Goal: Task Accomplishment & Management: Use online tool/utility

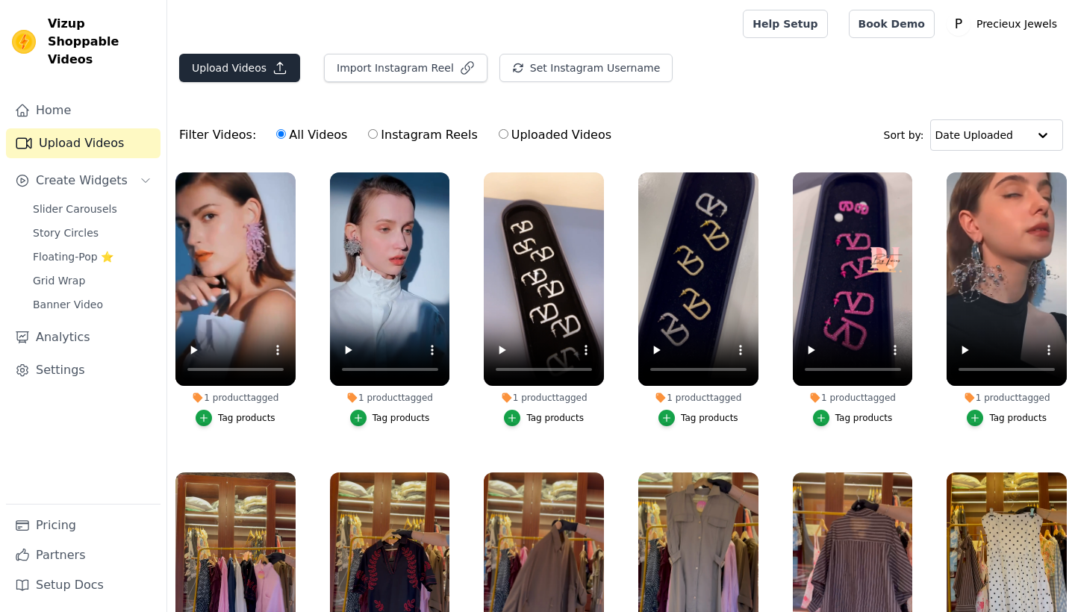
click at [253, 70] on button "Upload Videos" at bounding box center [239, 68] width 121 height 28
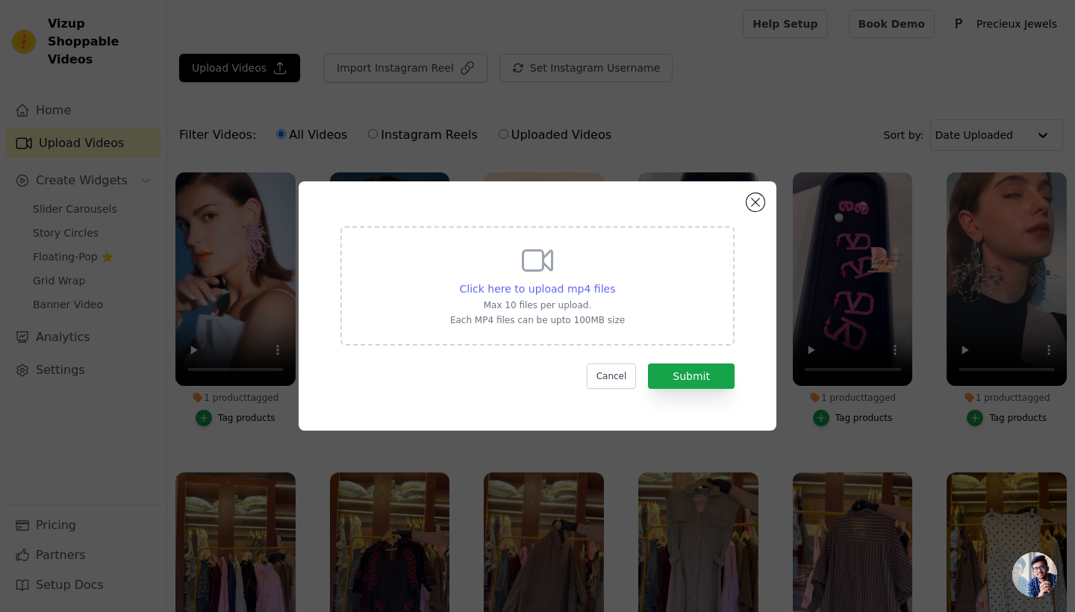
click at [514, 287] on span "Click here to upload mp4 files" at bounding box center [538, 289] width 156 height 12
click at [614, 281] on input "Click here to upload mp4 files Max 10 files per upload. Each MP4 files can be u…" at bounding box center [614, 281] width 1 height 1
type input "C:\fakepath\2a9b2586-1ca6-4287-b85e-8eeb1807ed62.MP4"
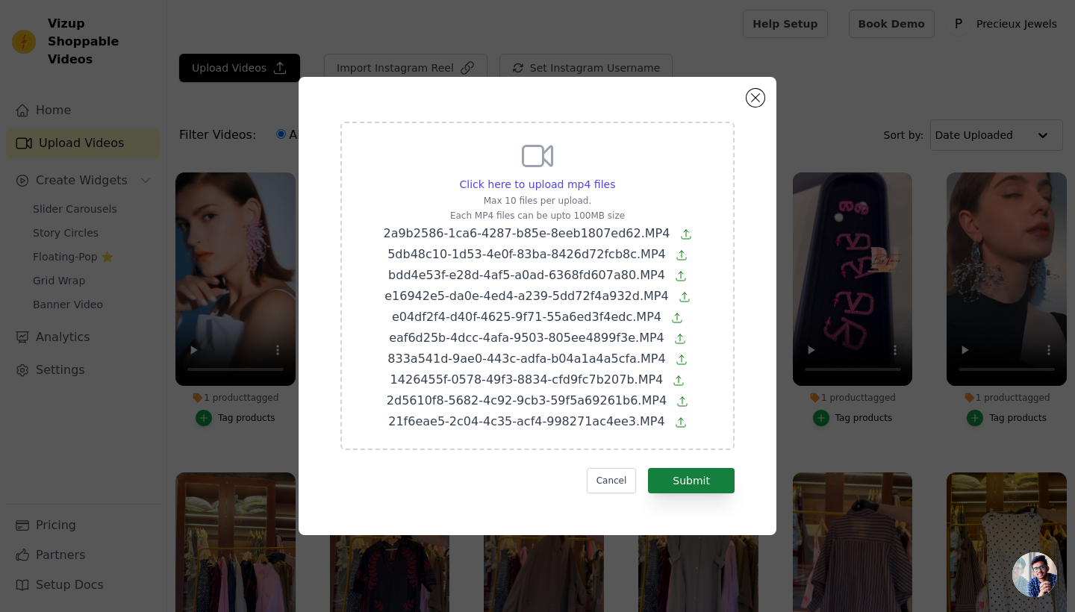
click at [720, 484] on button "Submit" at bounding box center [691, 480] width 87 height 25
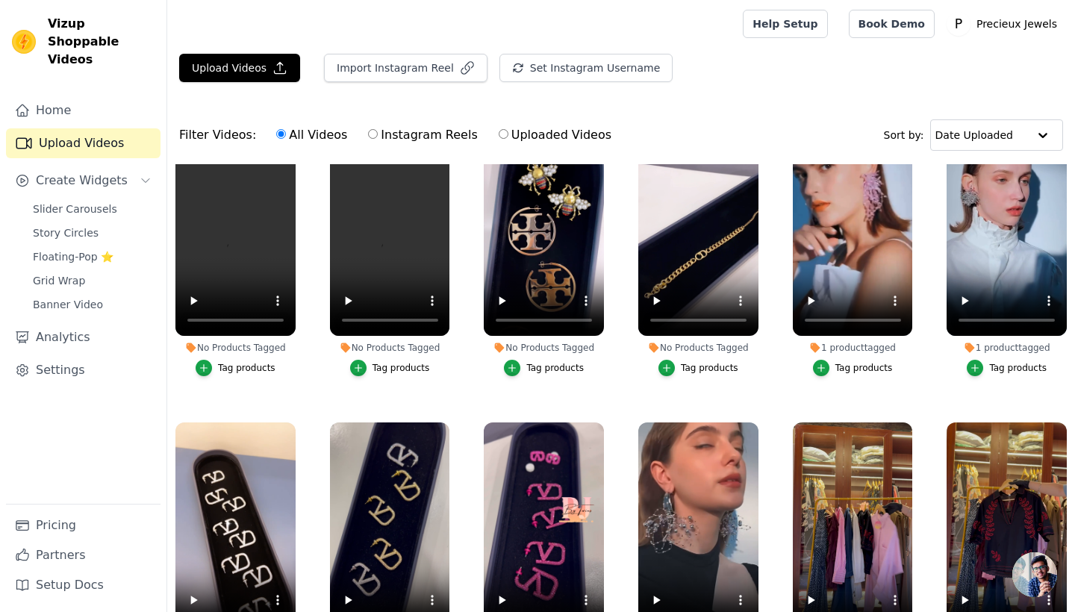
scroll to position [352, 0]
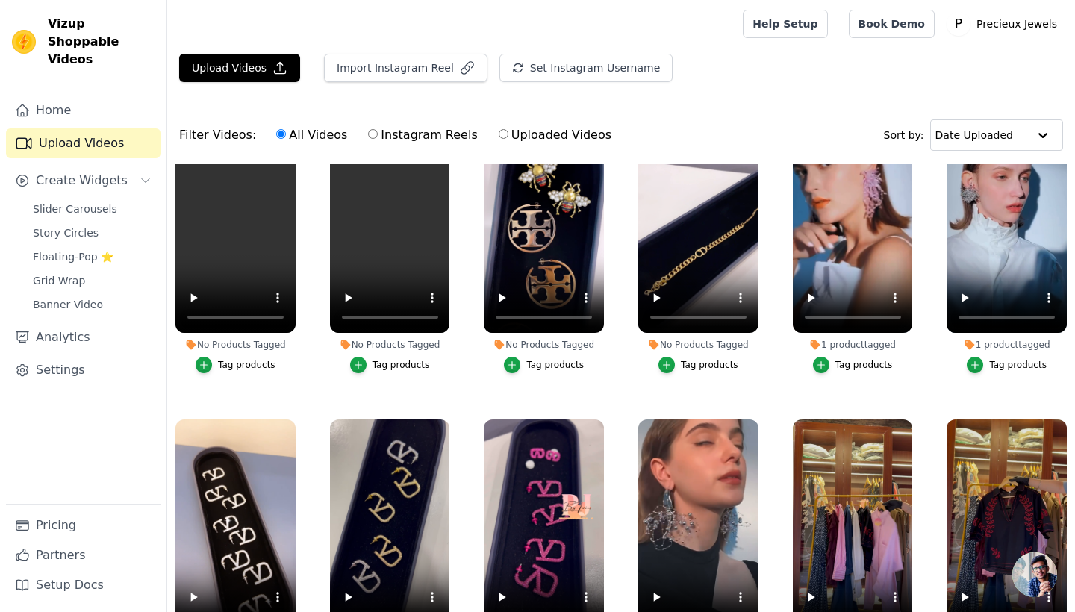
click at [720, 364] on div "Tag products" at bounding box center [709, 365] width 57 height 12
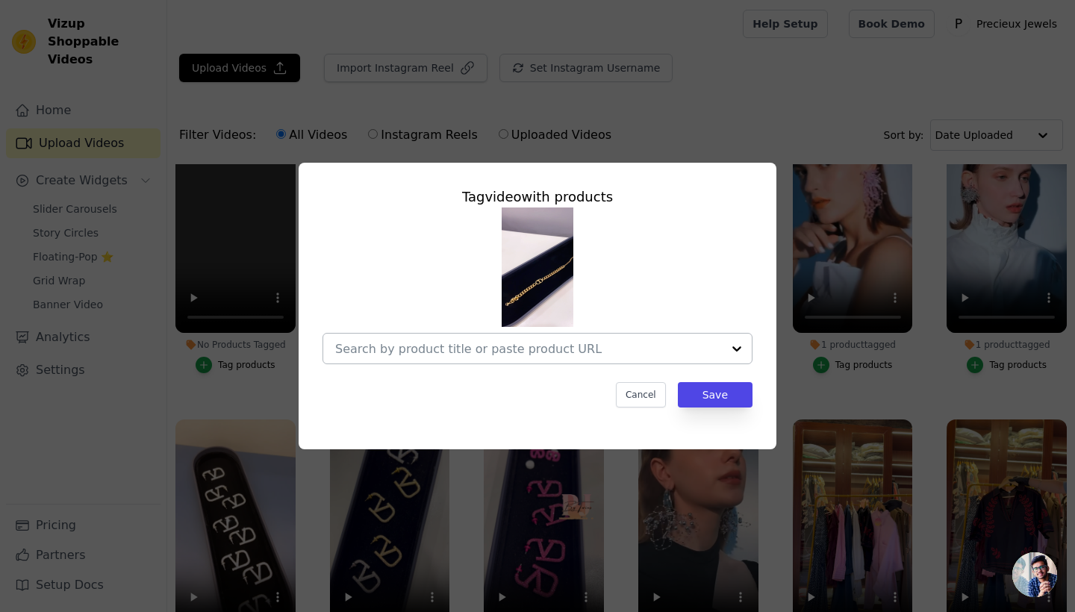
click at [695, 354] on input "No Products Tagged Tag video with products Cancel Save Tag products" at bounding box center [528, 349] width 387 height 14
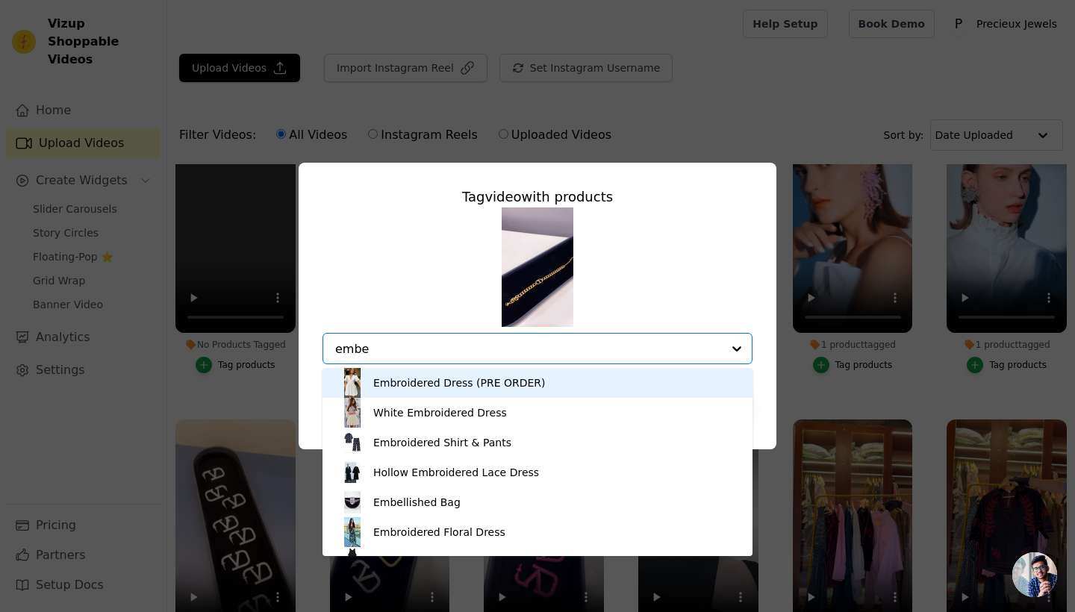
type input "ember"
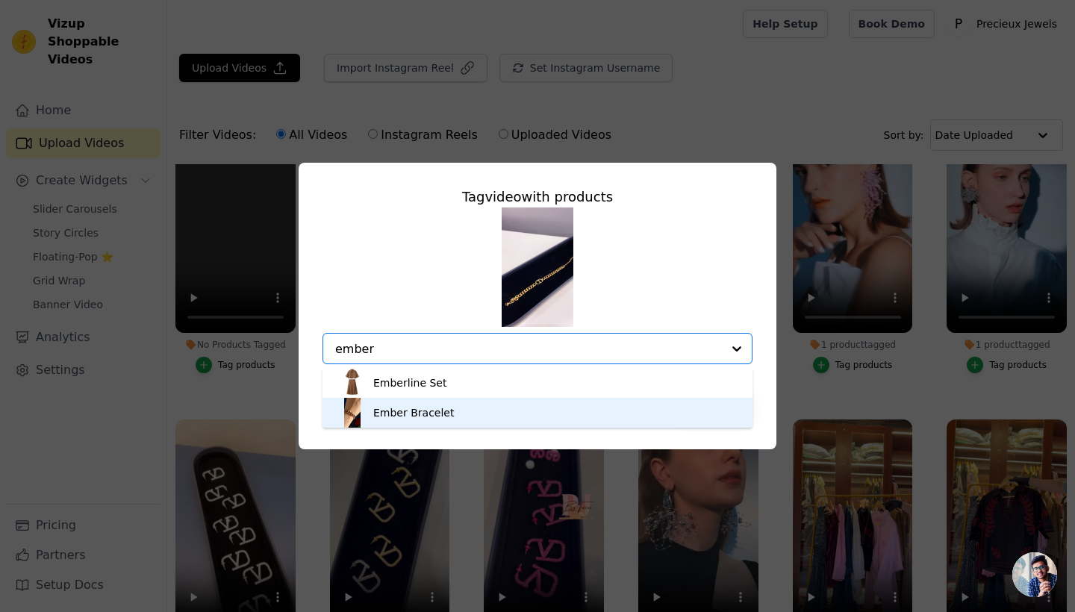
click at [649, 409] on div "Ember Bracelet" at bounding box center [537, 413] width 400 height 30
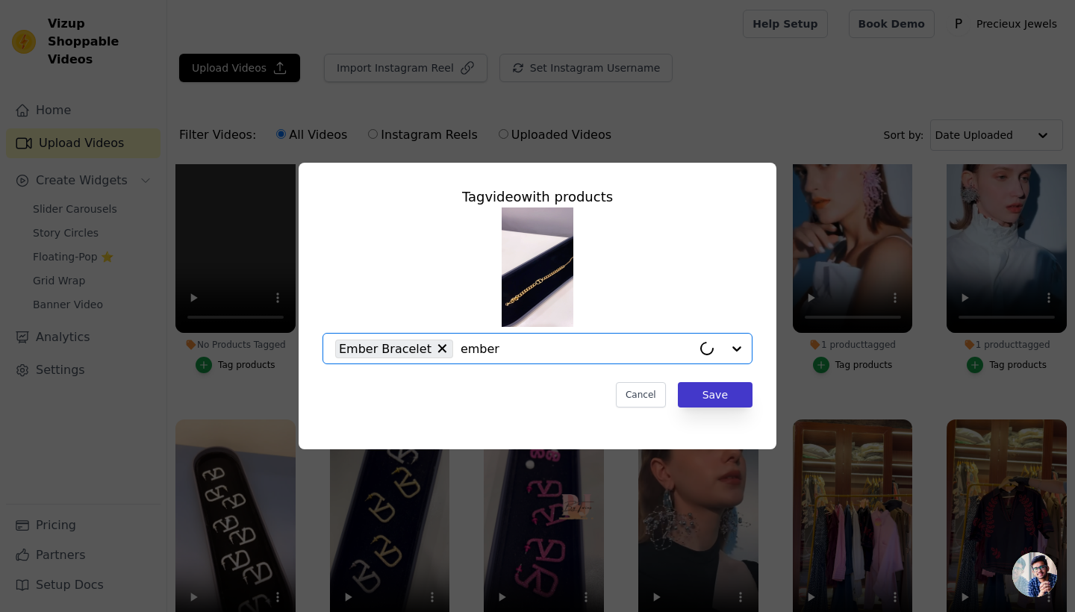
click at [720, 392] on button "Save" at bounding box center [715, 394] width 75 height 25
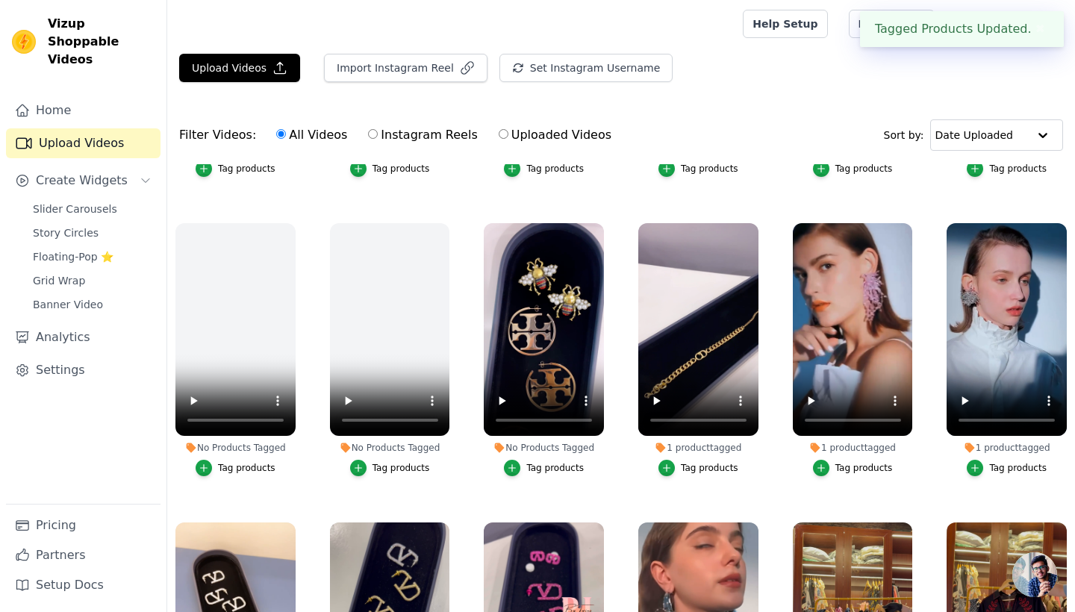
scroll to position [255, 0]
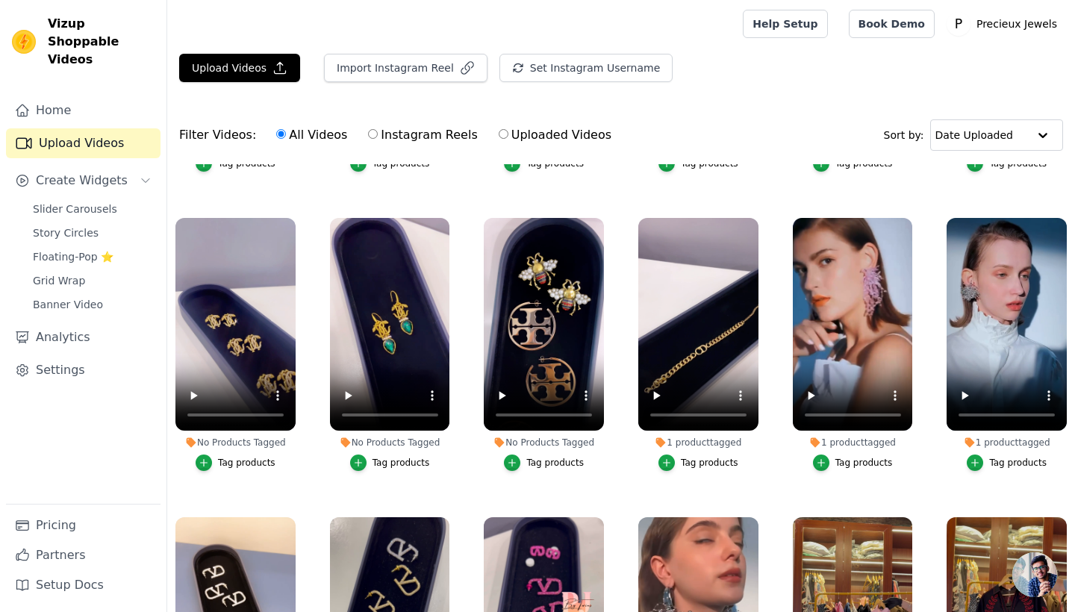
click at [537, 458] on div "Tag products" at bounding box center [554, 463] width 57 height 12
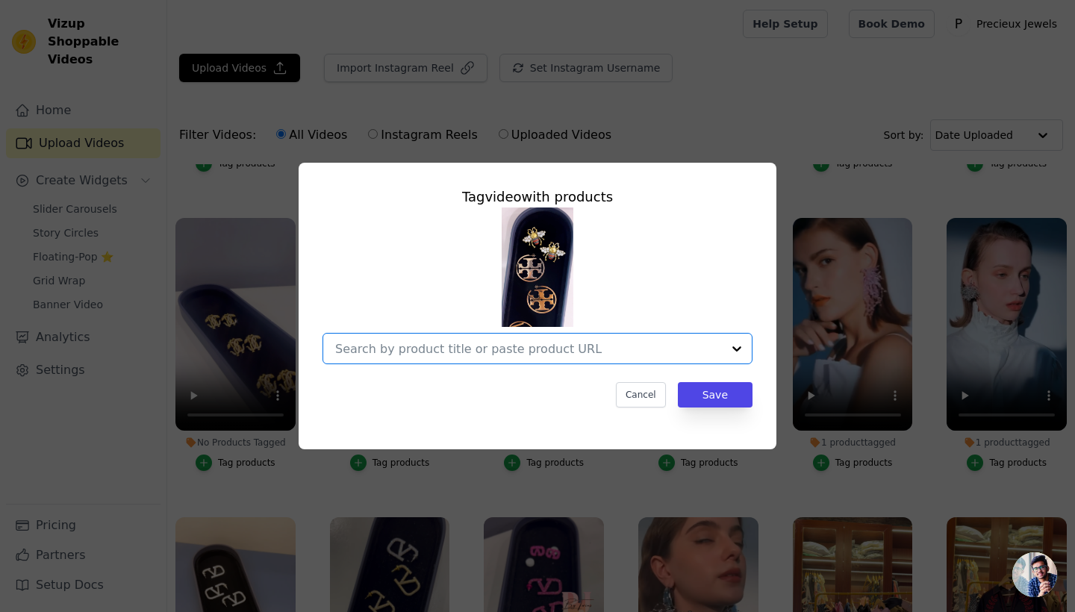
click at [596, 346] on input "No Products Tagged Tag video with products Option undefined, selected. Select i…" at bounding box center [528, 349] width 387 height 14
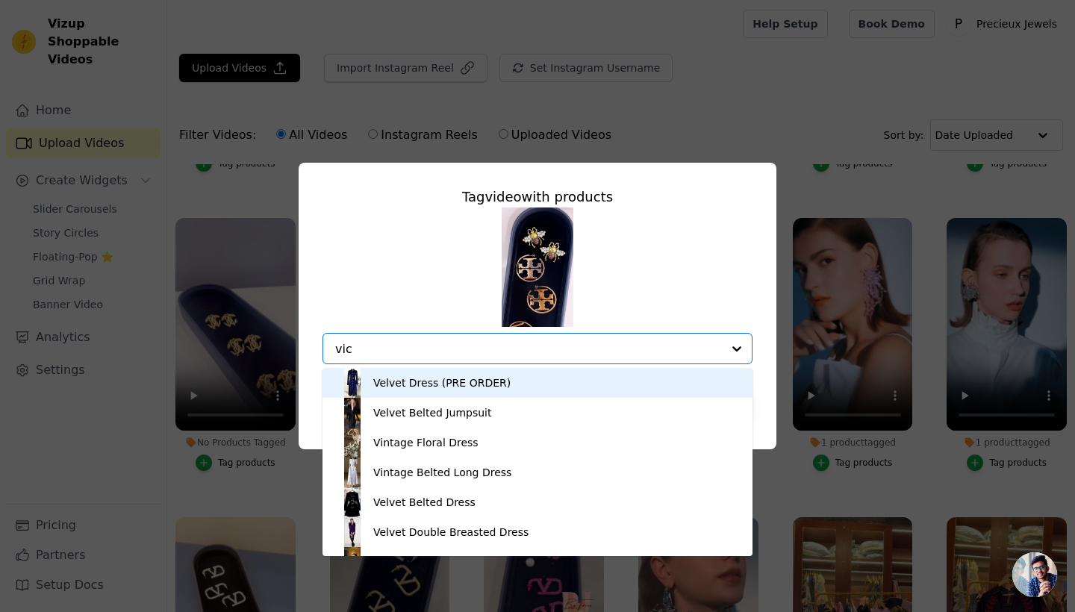
type input "vict"
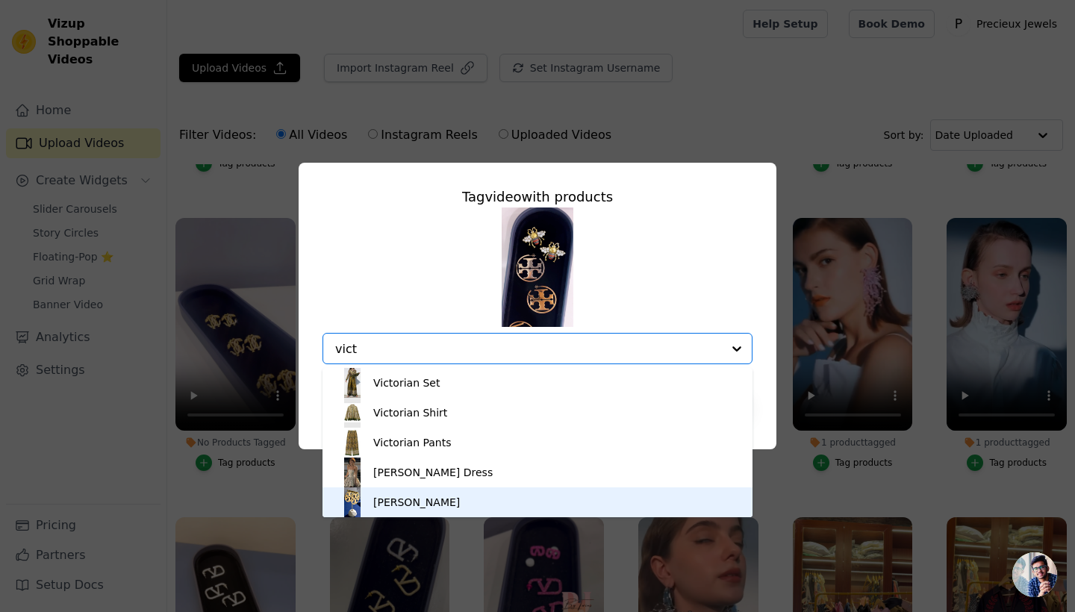
click at [534, 499] on div "Victor Earrings" at bounding box center [537, 502] width 400 height 30
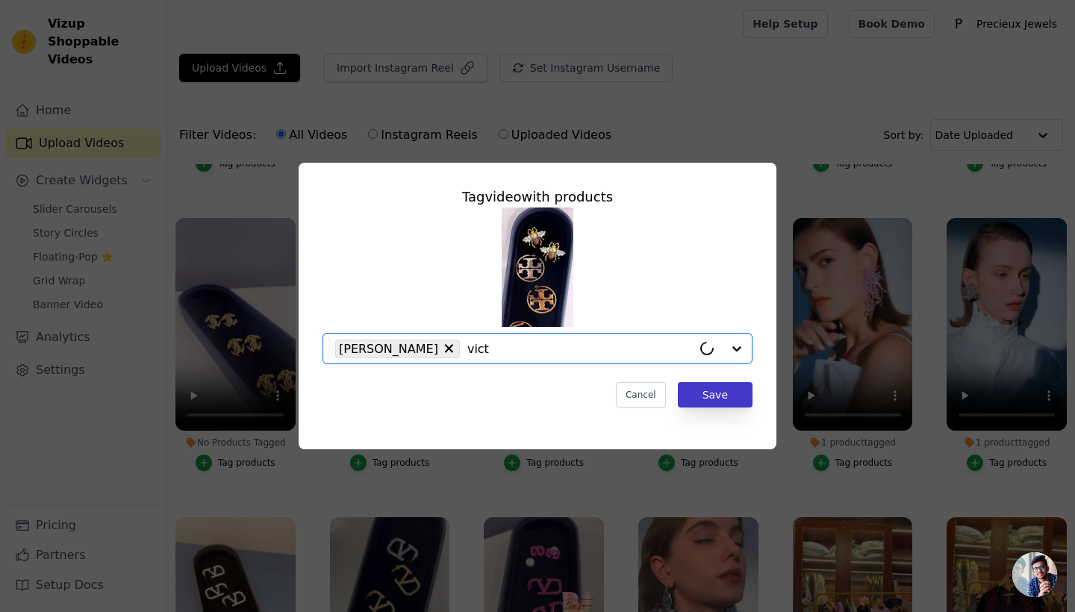
click at [714, 393] on button "Save" at bounding box center [715, 394] width 75 height 25
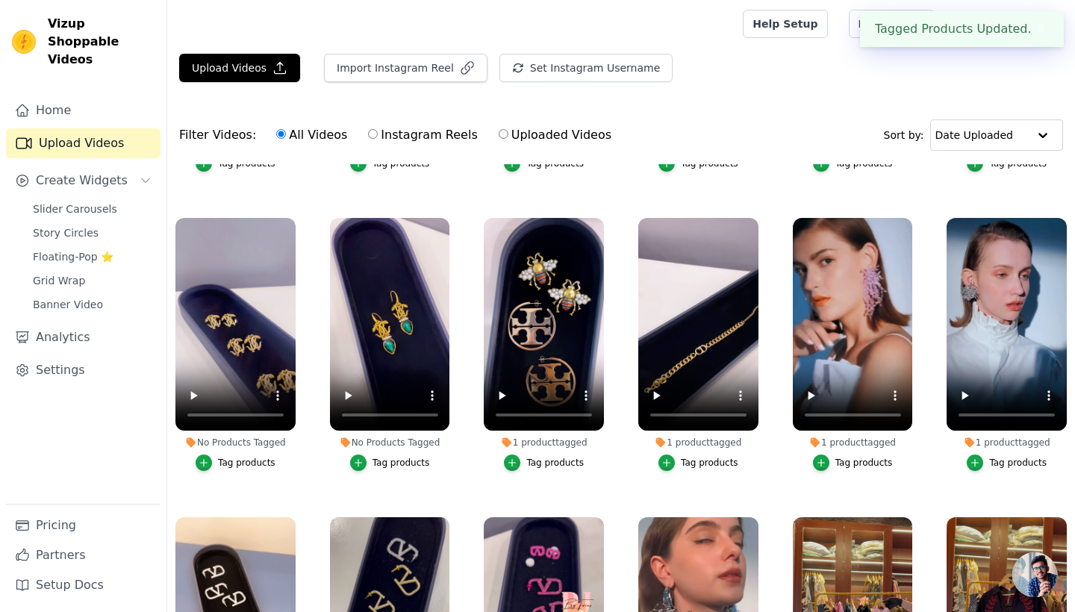
scroll to position [262, 0]
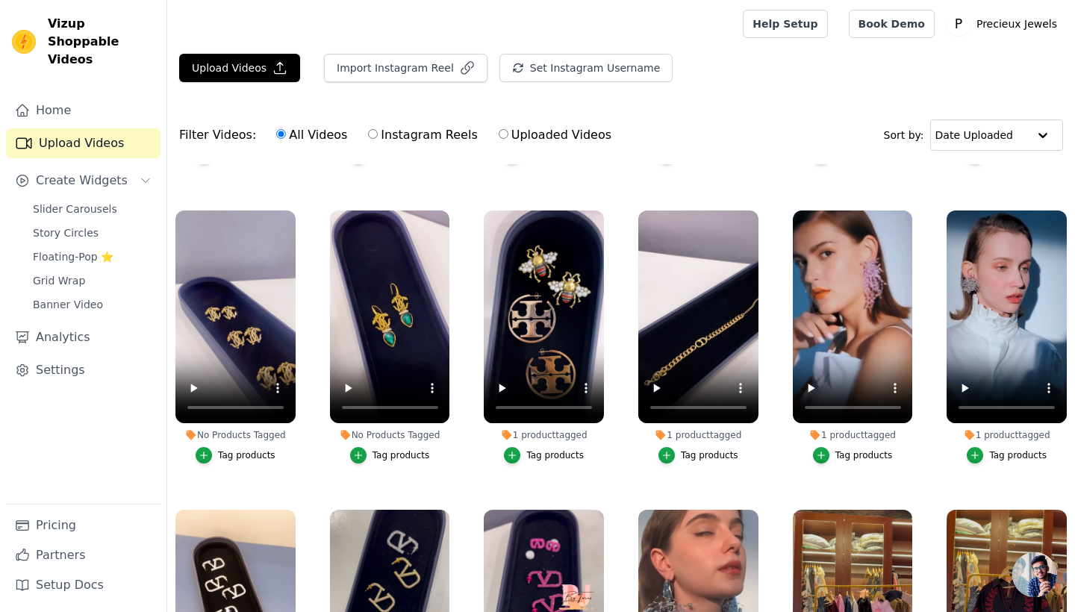
click at [402, 455] on div "Tag products" at bounding box center [401, 455] width 57 height 12
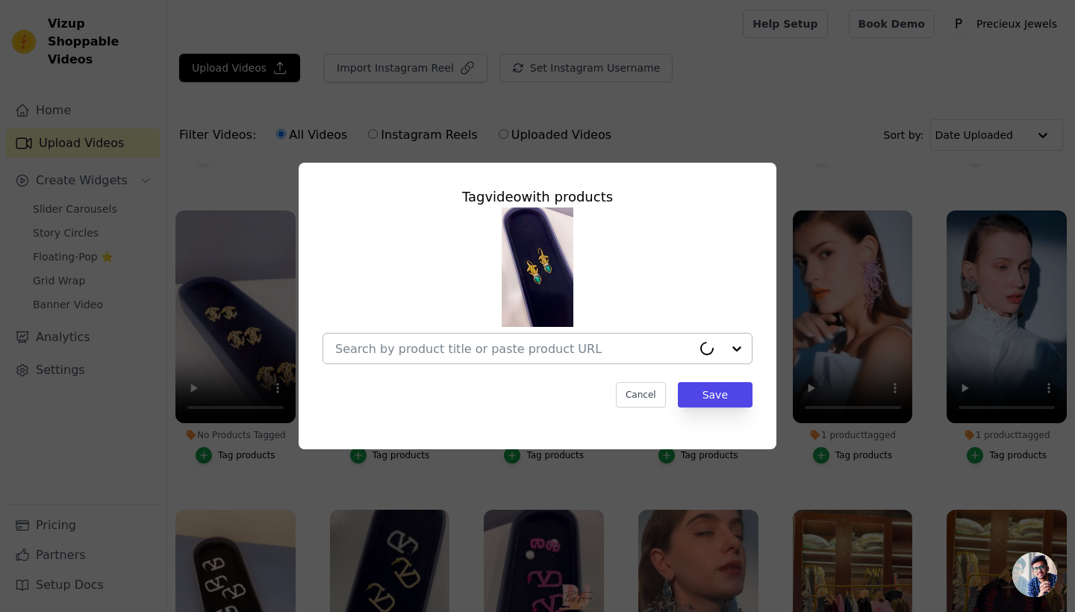
click at [512, 353] on input "No Products Tagged Tag video with products Cancel Save Tag products" at bounding box center [513, 349] width 357 height 14
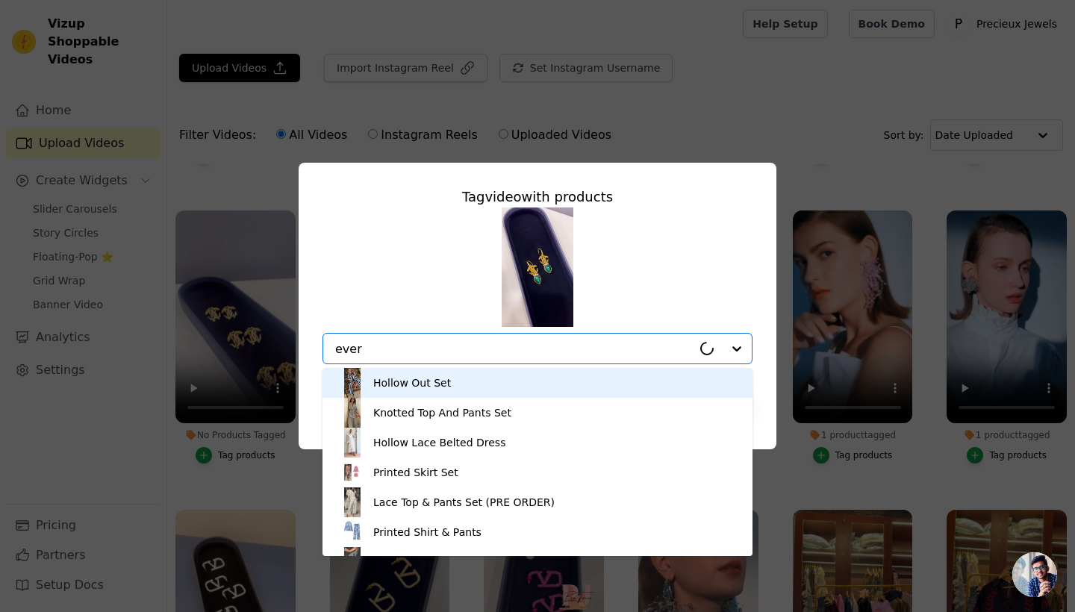
type input "everl"
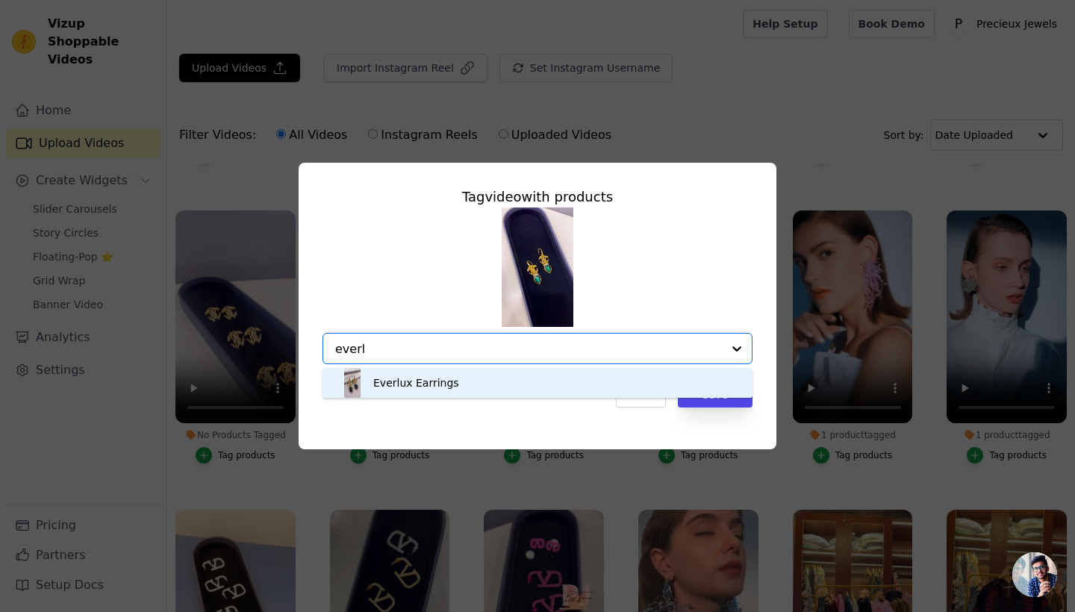
click at [513, 380] on div "Everlux Earrings" at bounding box center [537, 383] width 400 height 30
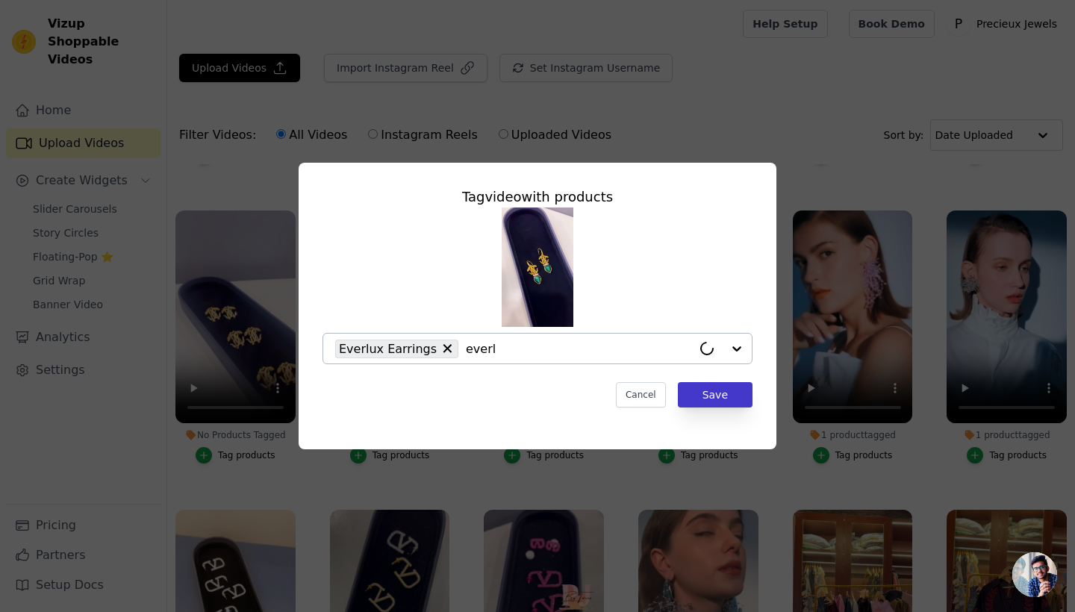
click at [729, 390] on button "Save" at bounding box center [715, 394] width 75 height 25
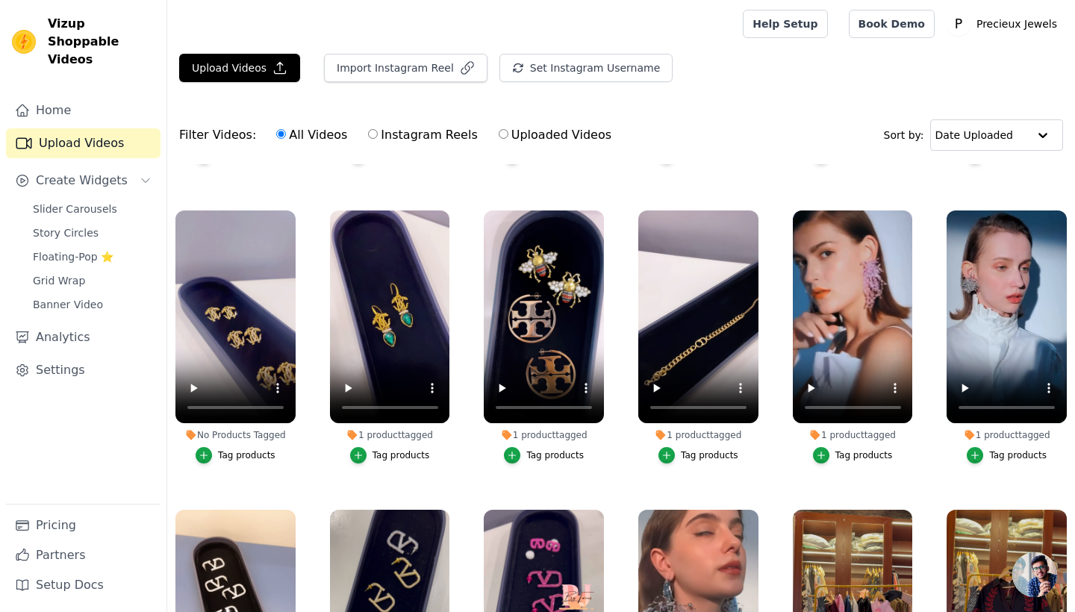
click at [266, 449] on div "Tag products" at bounding box center [246, 455] width 57 height 12
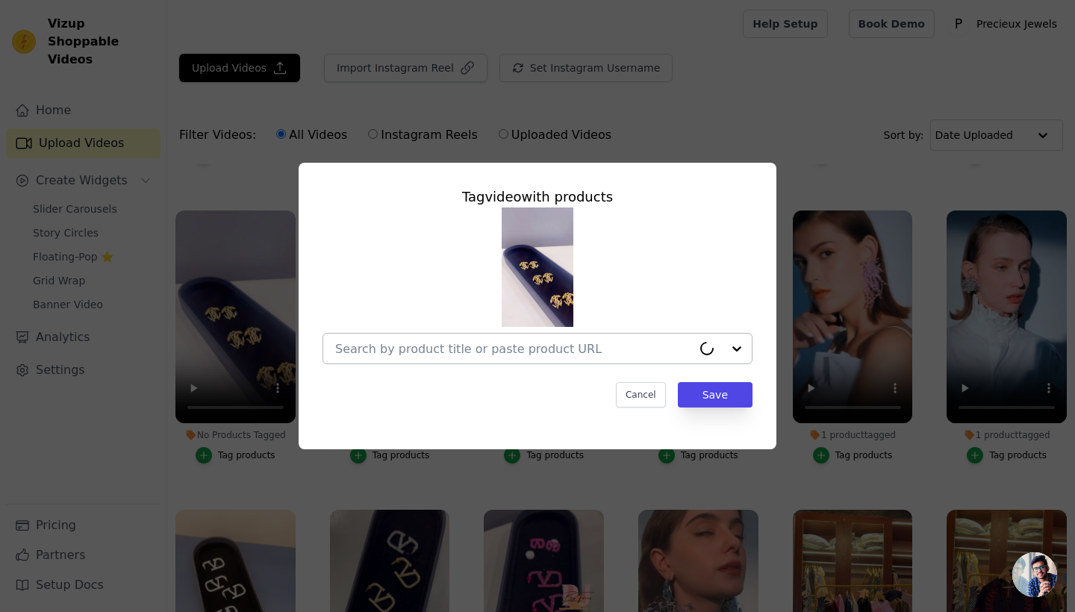
click at [384, 347] on input "No Products Tagged Tag video with products Cancel Save Tag products" at bounding box center [513, 349] width 357 height 14
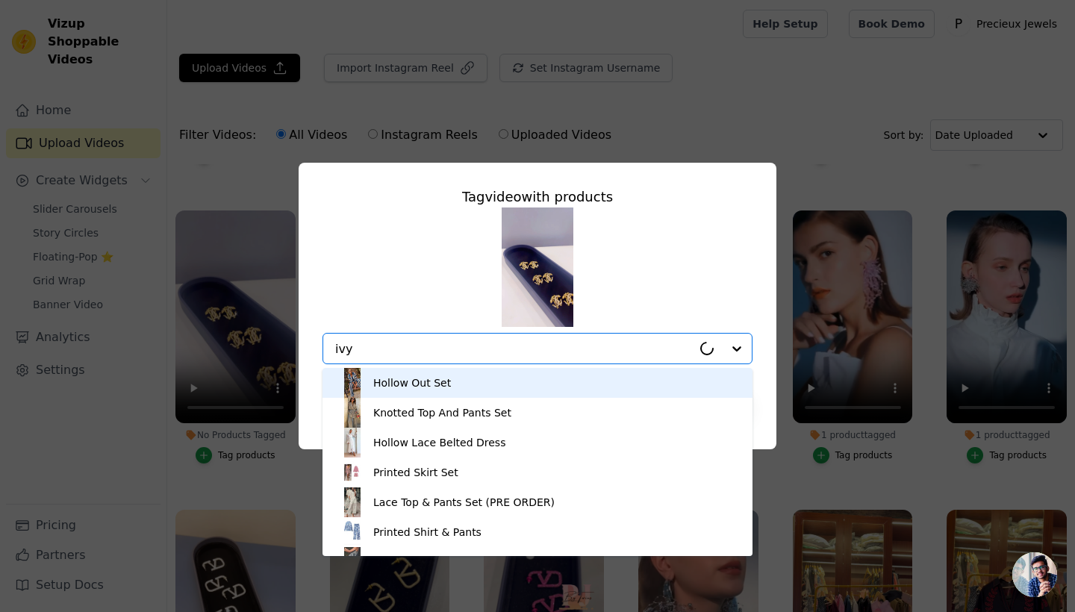
type input "ivy"
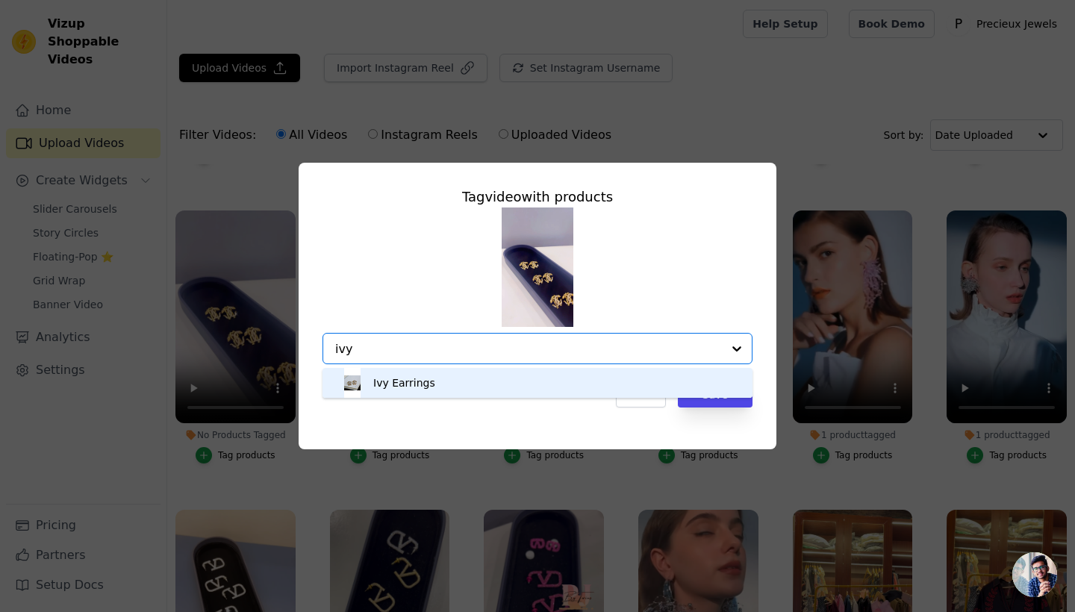
click at [405, 376] on div "Ivy Earrings" at bounding box center [404, 383] width 62 height 15
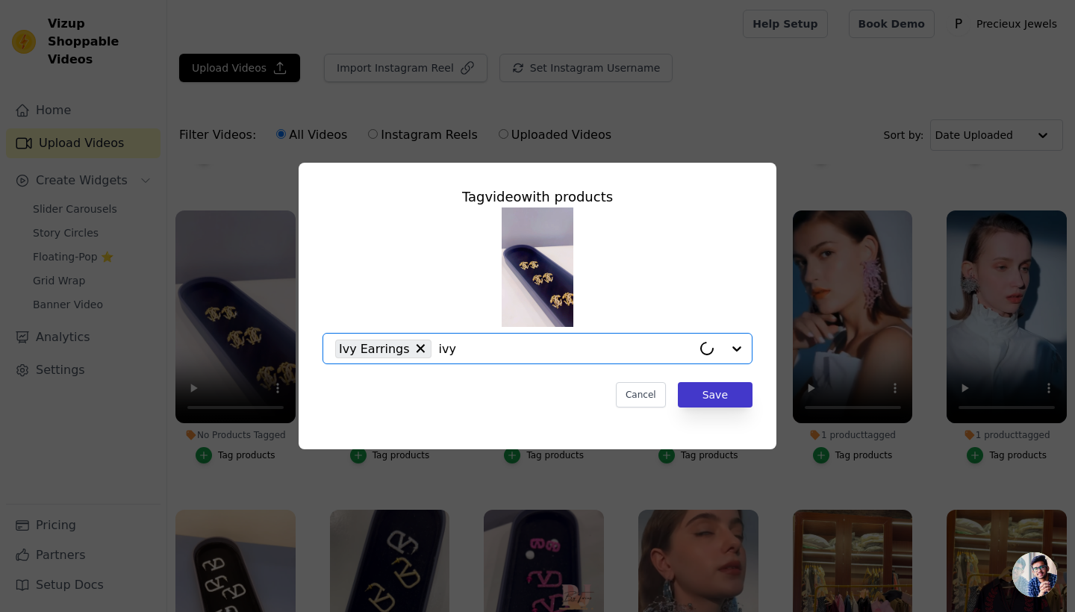
click at [717, 396] on button "Save" at bounding box center [715, 394] width 75 height 25
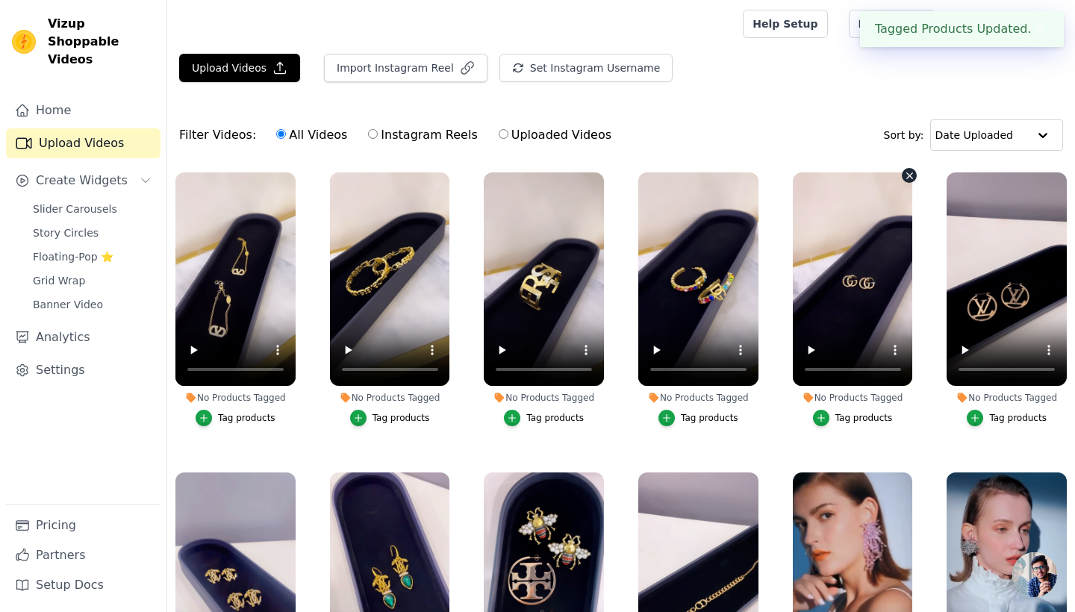
scroll to position [0, 0]
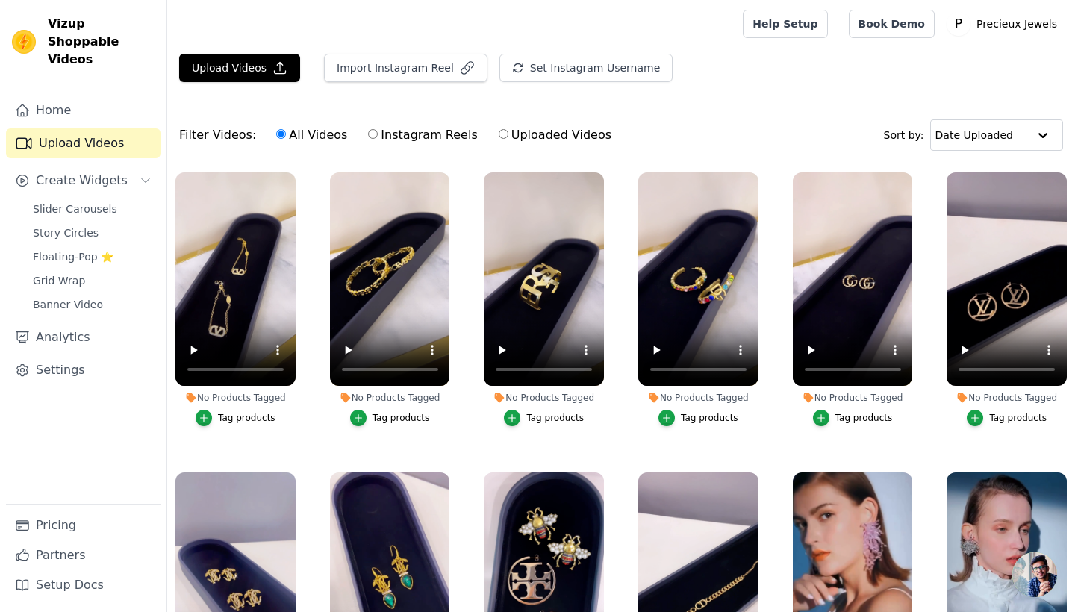
click at [985, 418] on button "Tag products" at bounding box center [1007, 418] width 80 height 16
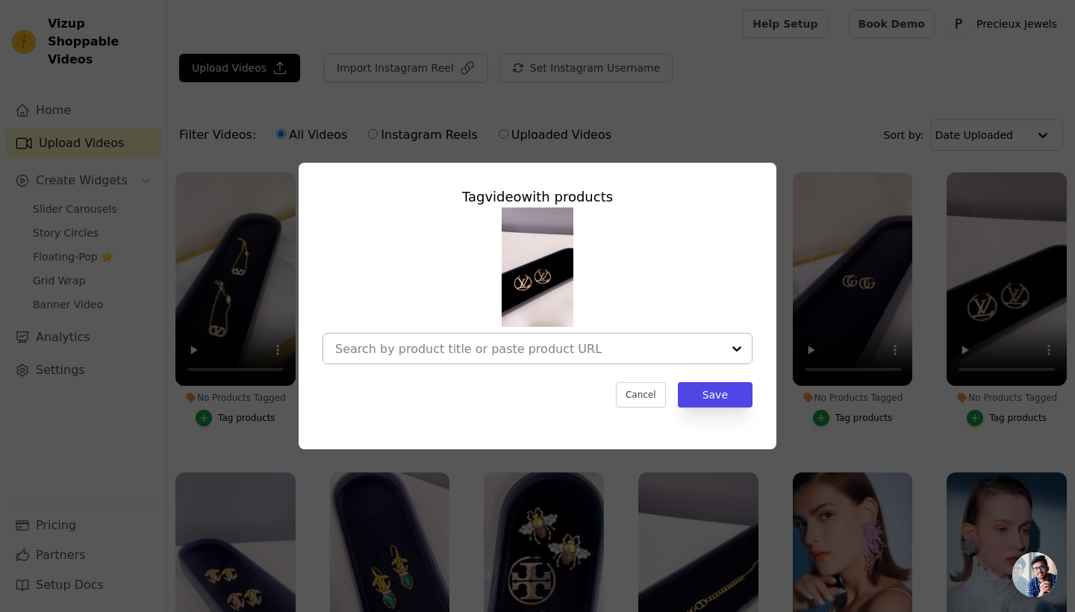
click at [649, 346] on input "No Products Tagged Tag video with products Cancel Save Tag products" at bounding box center [528, 349] width 387 height 14
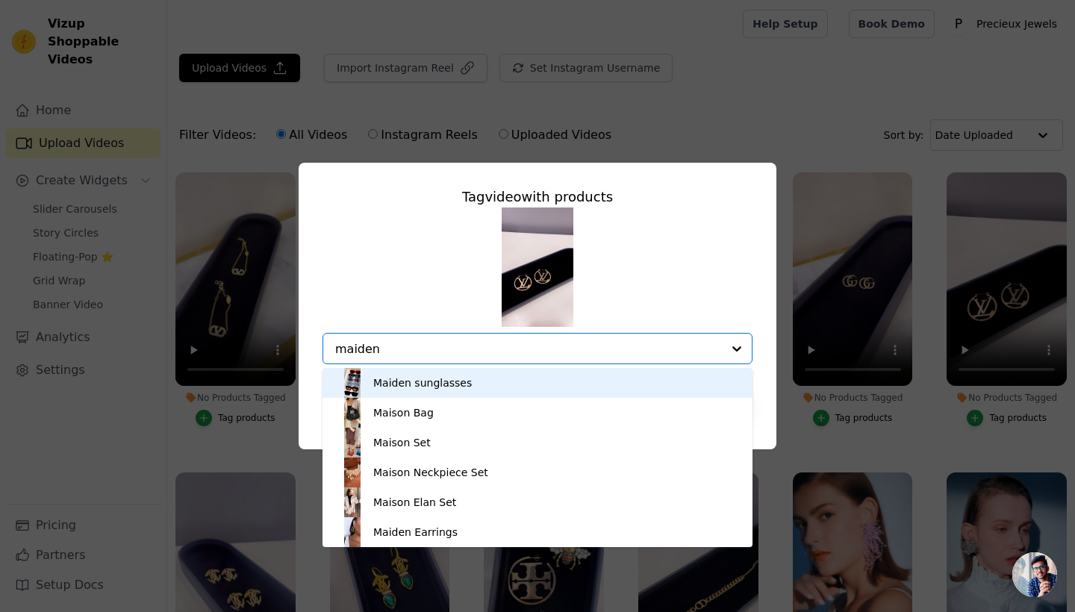
type input "maiden"
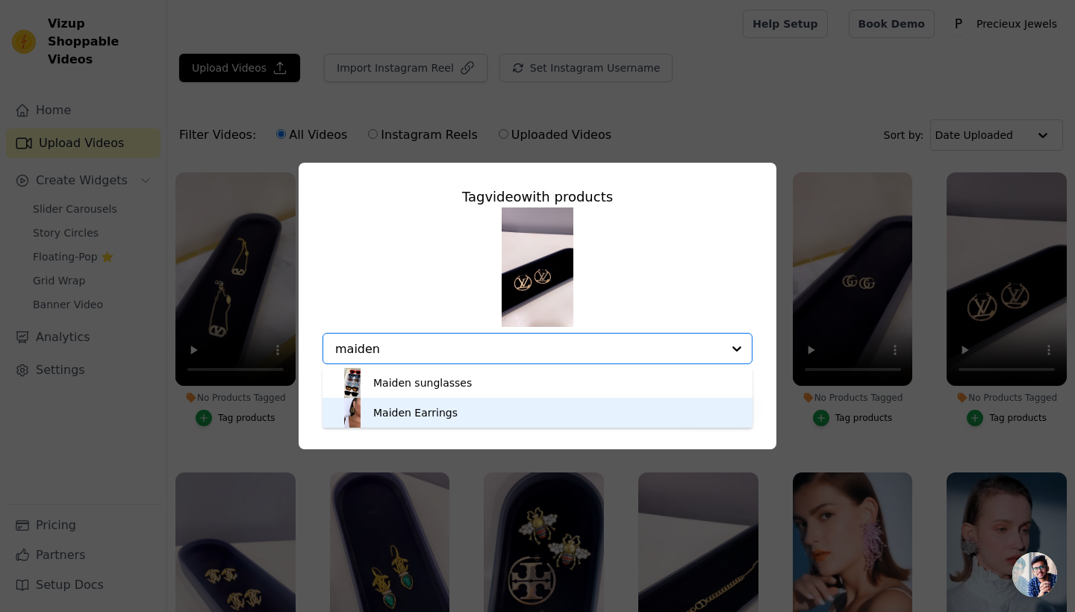
click at [642, 420] on div "Maiden Earrings" at bounding box center [537, 413] width 400 height 30
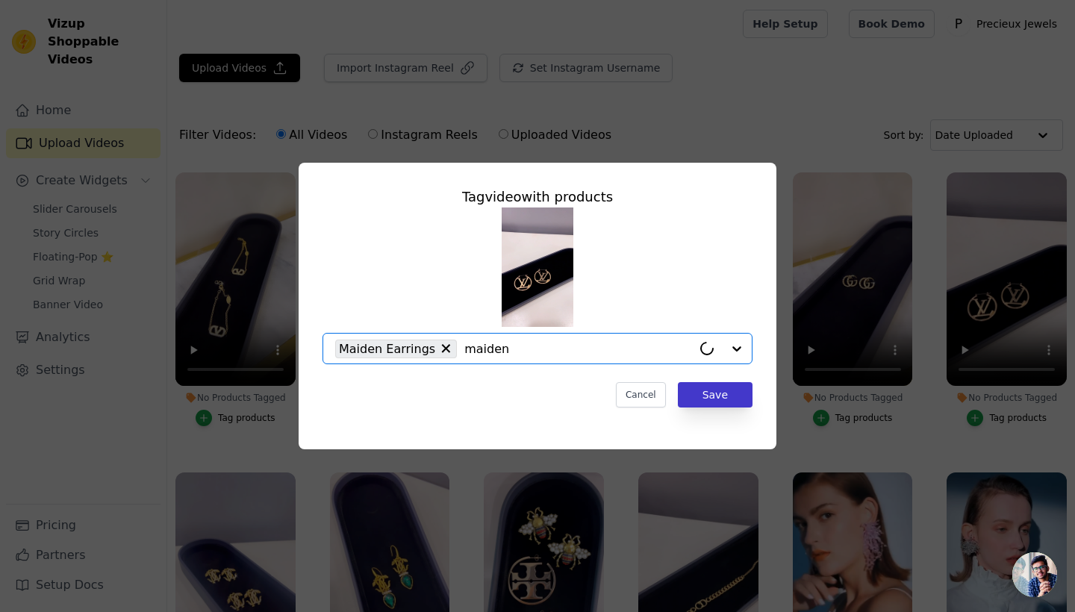
click at [730, 390] on button "Save" at bounding box center [715, 394] width 75 height 25
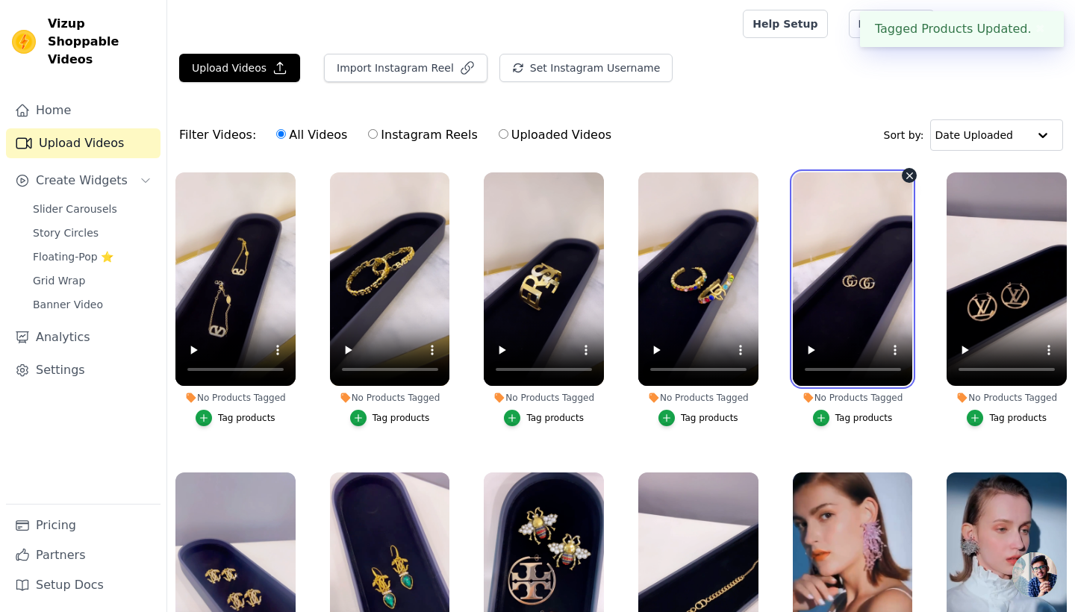
click at [852, 286] on video at bounding box center [853, 279] width 120 height 214
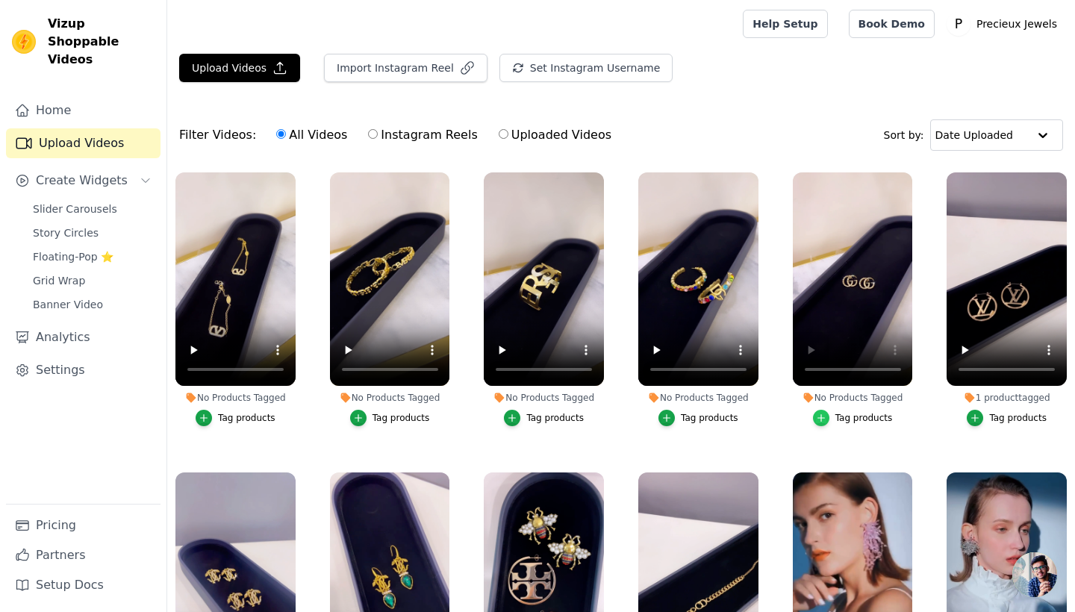
click at [820, 417] on icon "button" at bounding box center [821, 418] width 10 height 10
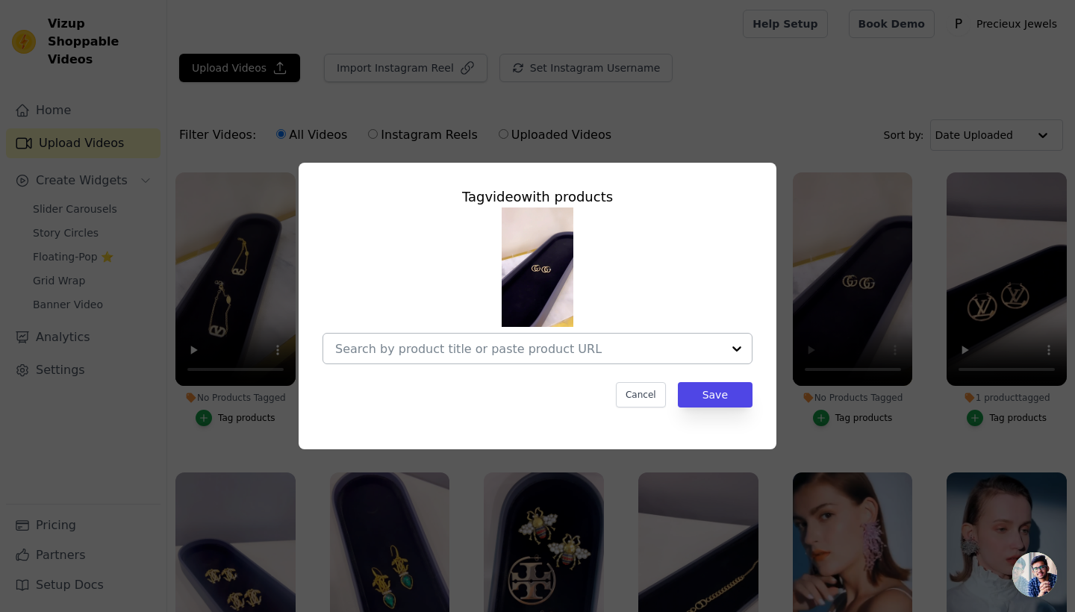
click at [582, 340] on div at bounding box center [528, 349] width 387 height 30
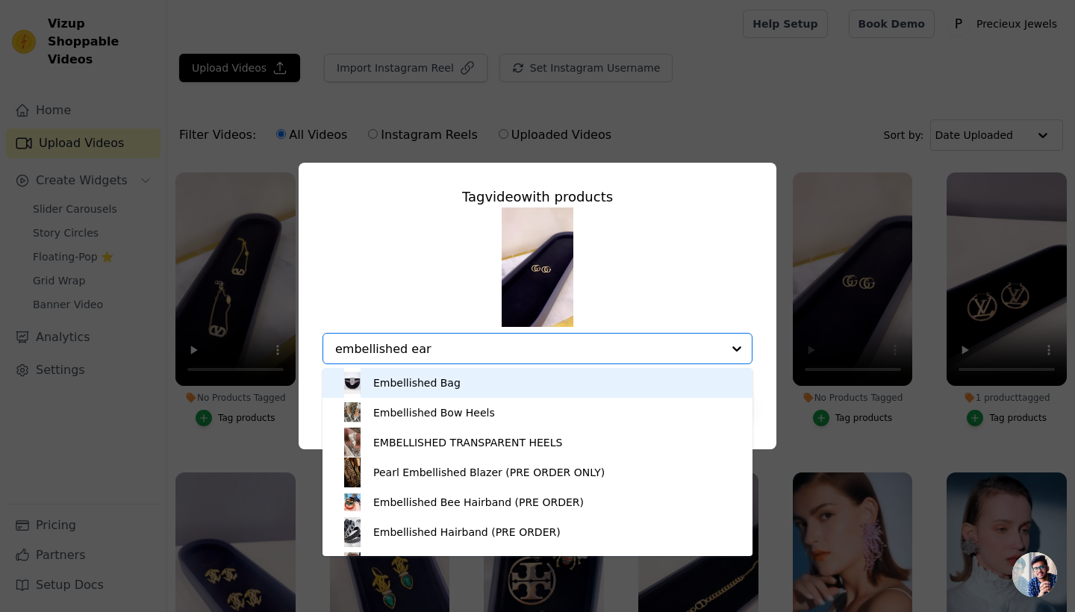
type input "embellished earr"
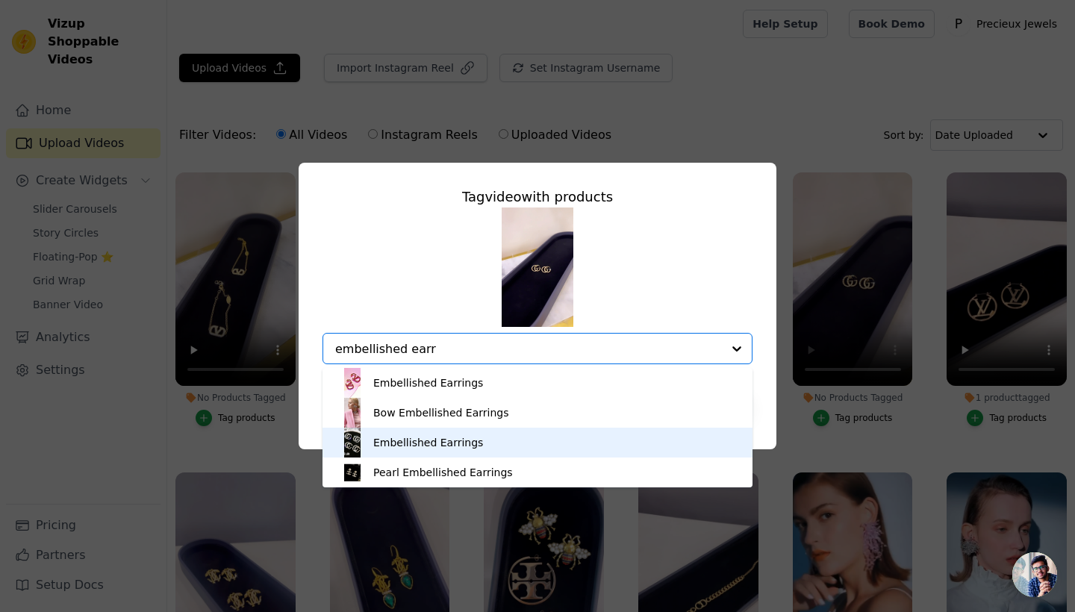
click at [564, 449] on div "Embellished Earrings" at bounding box center [537, 443] width 400 height 30
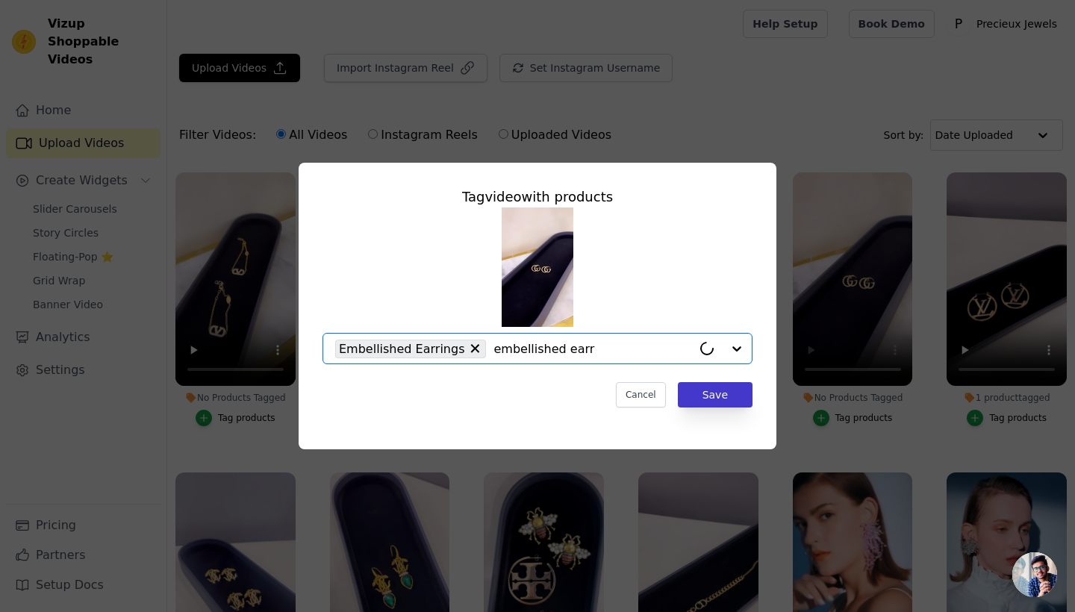
click at [714, 406] on button "Save" at bounding box center [715, 394] width 75 height 25
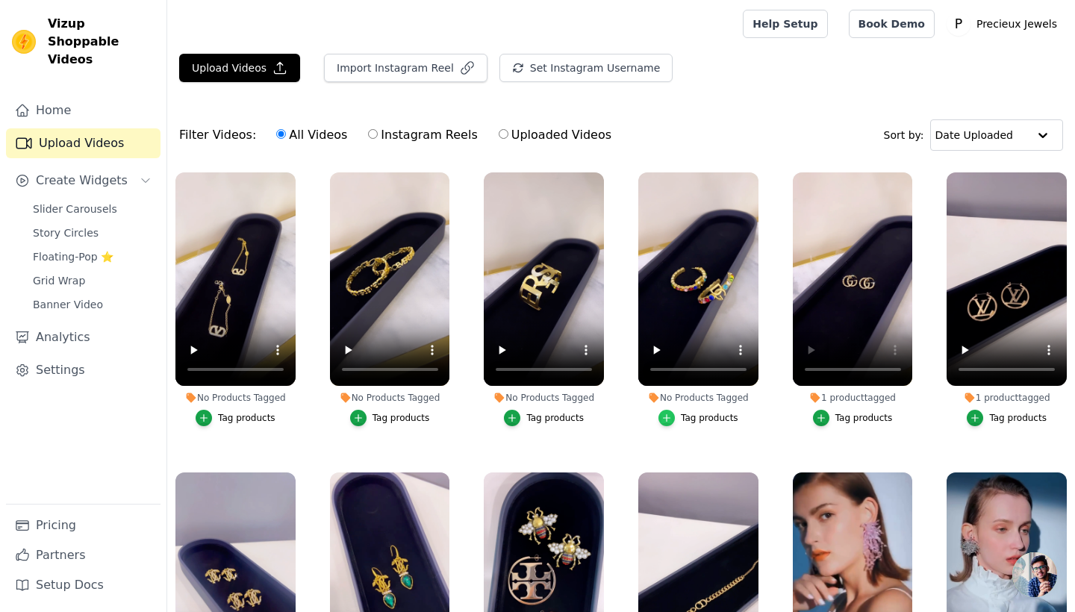
click at [675, 417] on div "button" at bounding box center [666, 418] width 16 height 16
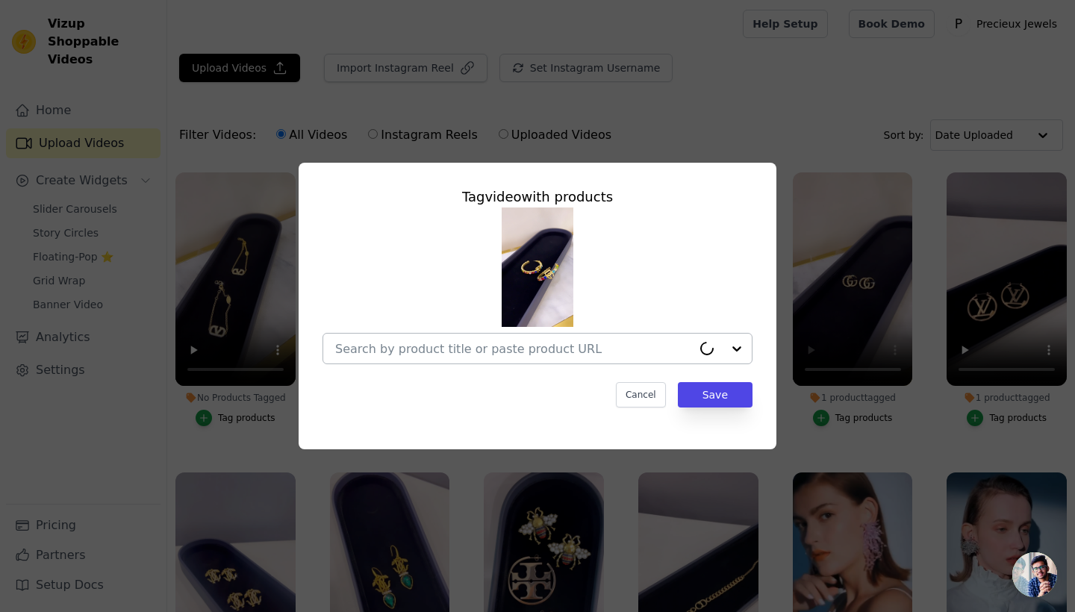
click at [587, 337] on div at bounding box center [513, 349] width 357 height 30
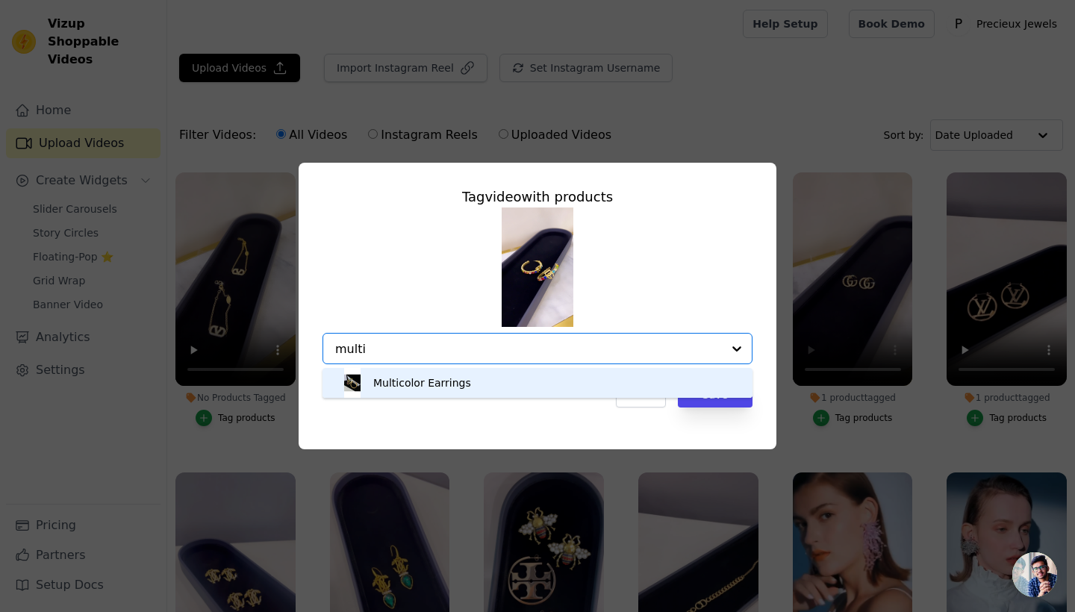
type input "multi"
click at [576, 377] on div "Multicolor Earrings" at bounding box center [537, 383] width 400 height 30
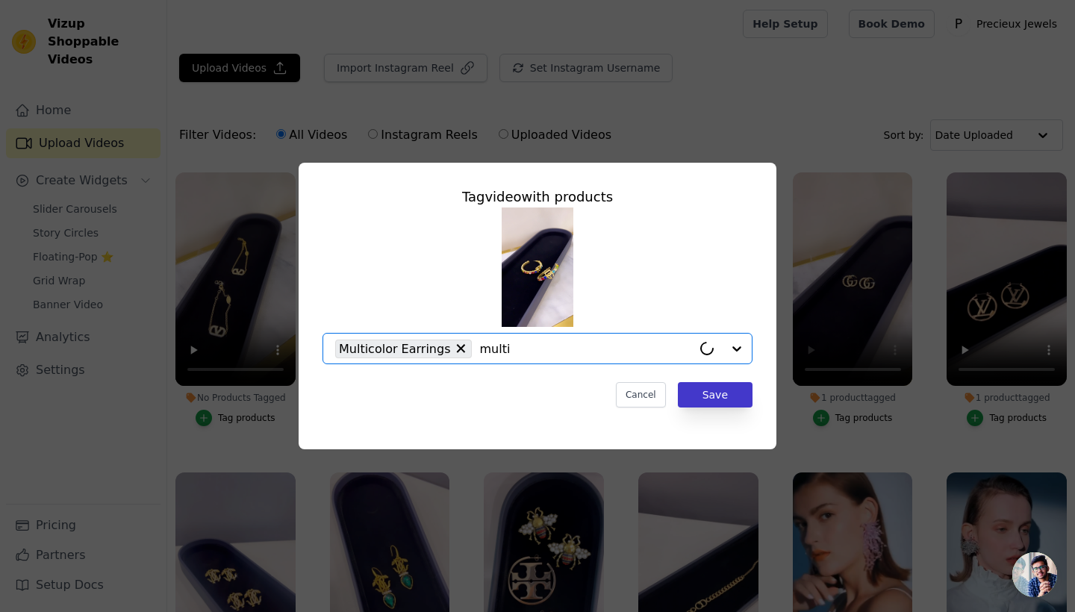
click at [714, 405] on button "Save" at bounding box center [715, 394] width 75 height 25
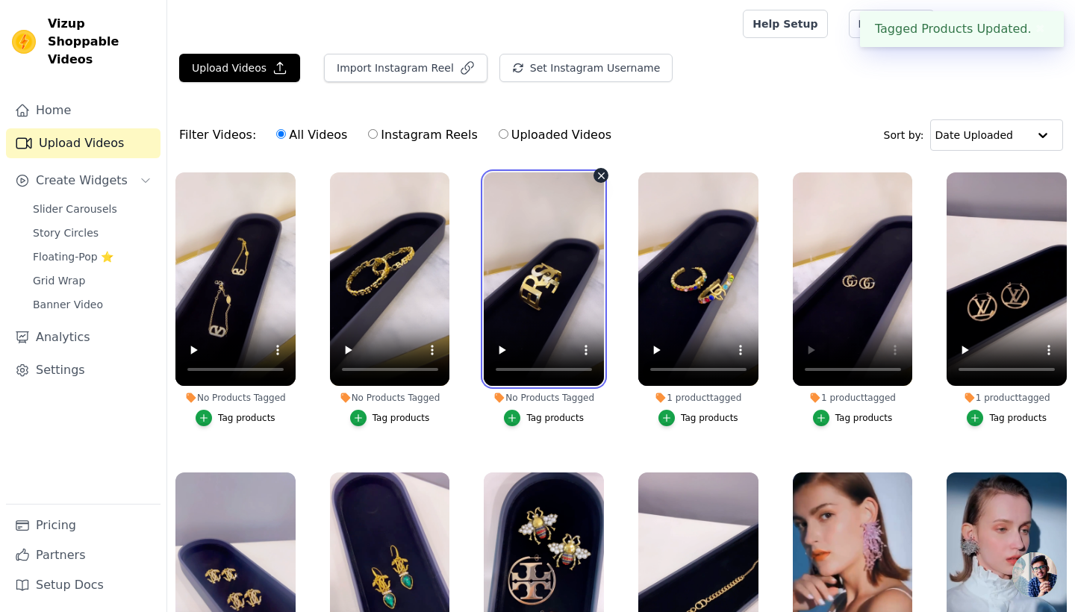
click at [535, 281] on video at bounding box center [544, 279] width 120 height 214
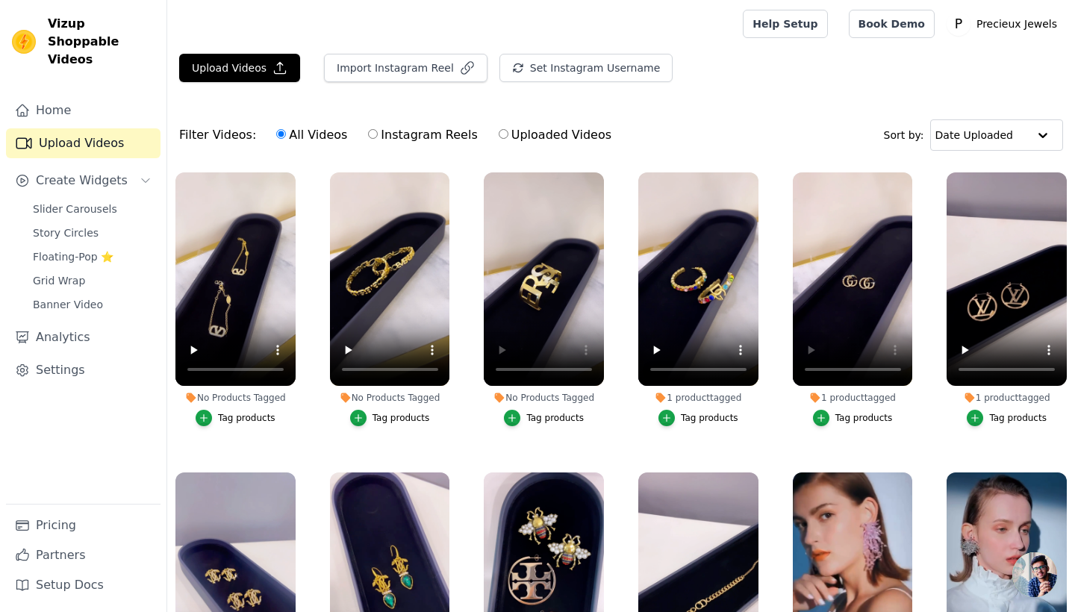
click at [526, 417] on button "Tag products" at bounding box center [544, 418] width 80 height 16
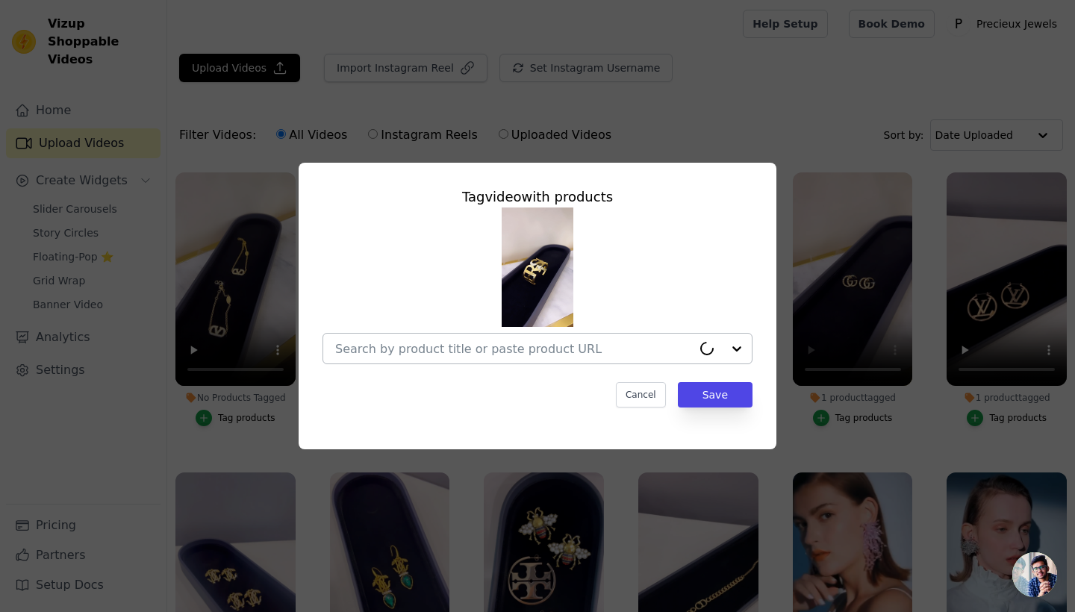
click at [523, 357] on div at bounding box center [513, 349] width 357 height 30
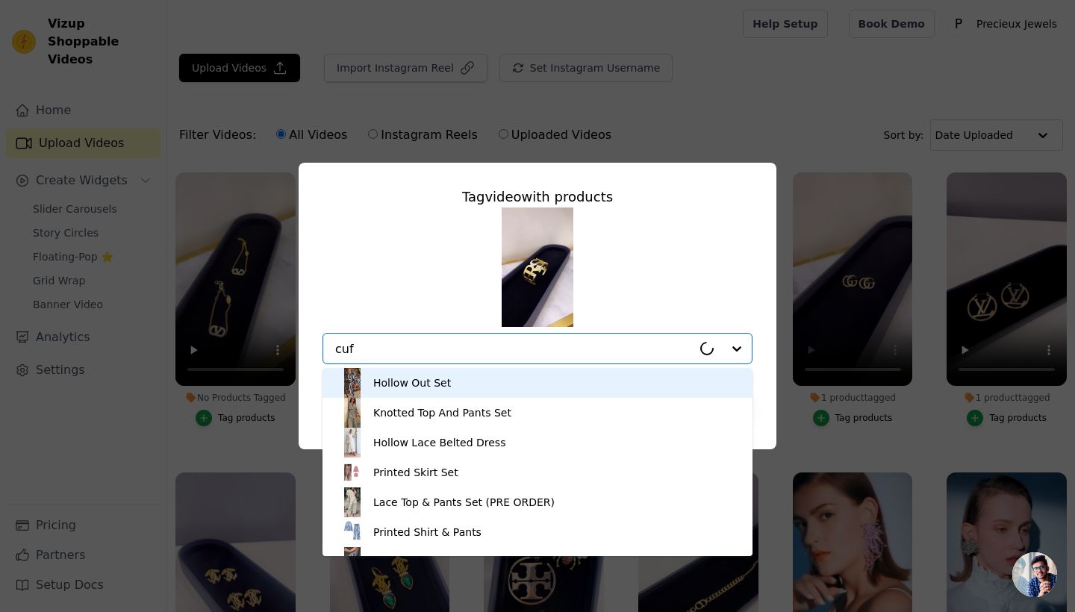
type input "cuff"
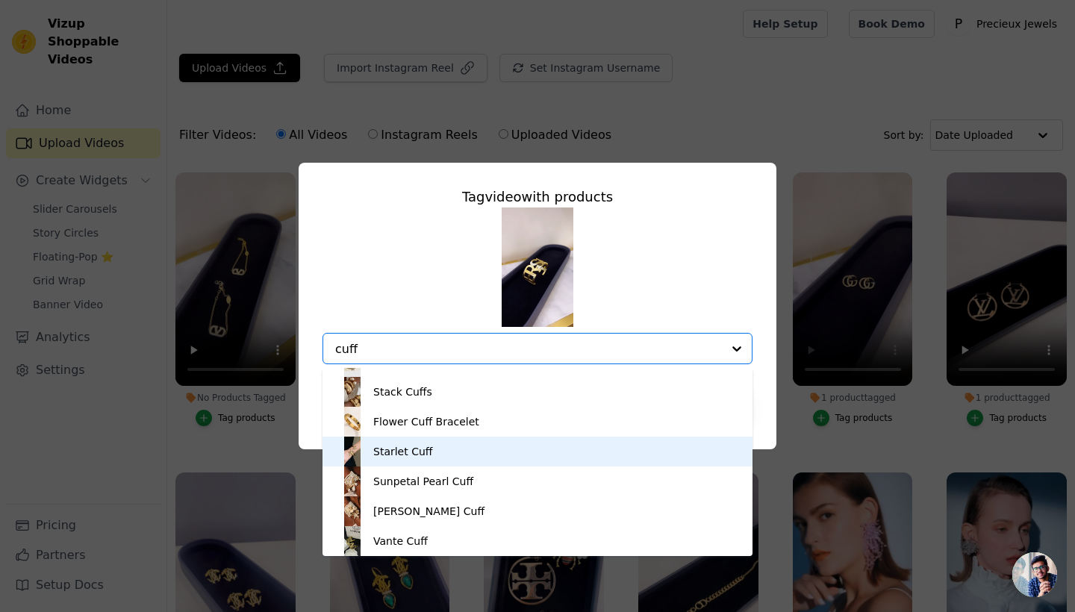
scroll to position [21, 0]
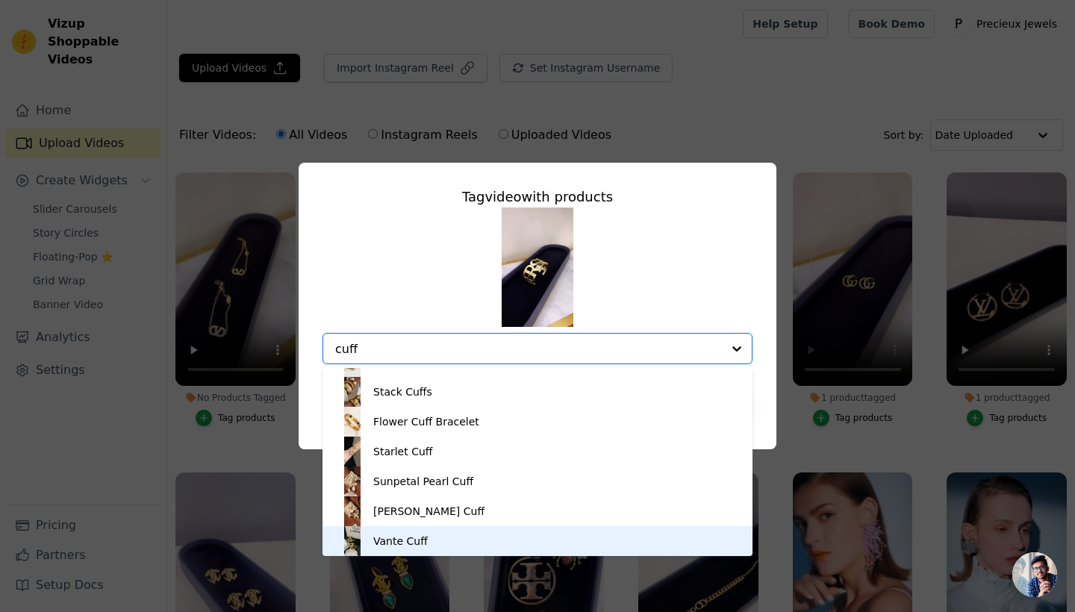
click at [503, 539] on div "Vante Cuff" at bounding box center [537, 541] width 400 height 30
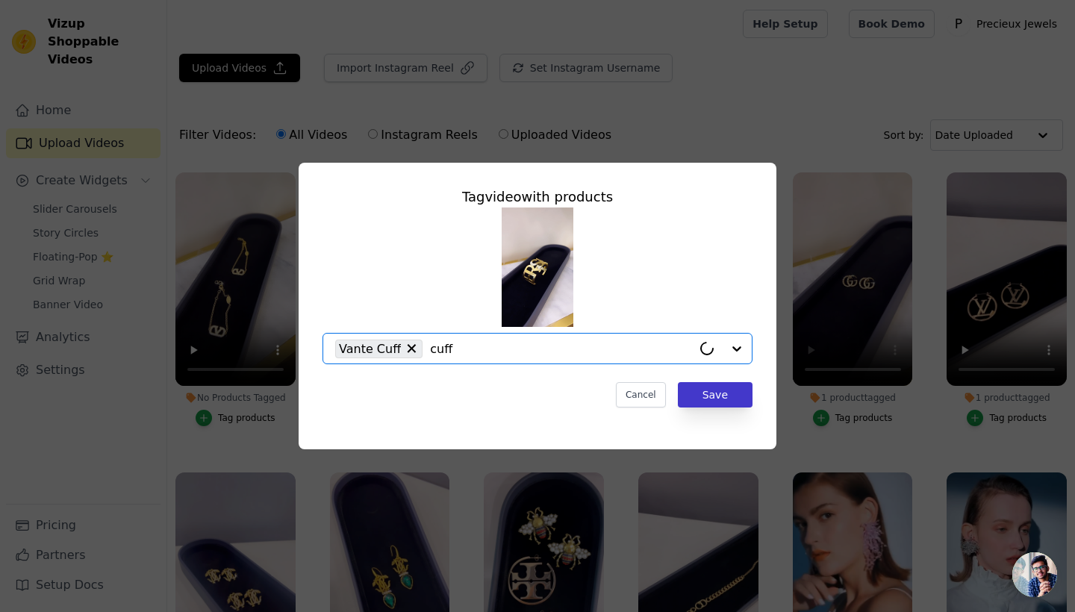
click at [718, 387] on button "Save" at bounding box center [715, 394] width 75 height 25
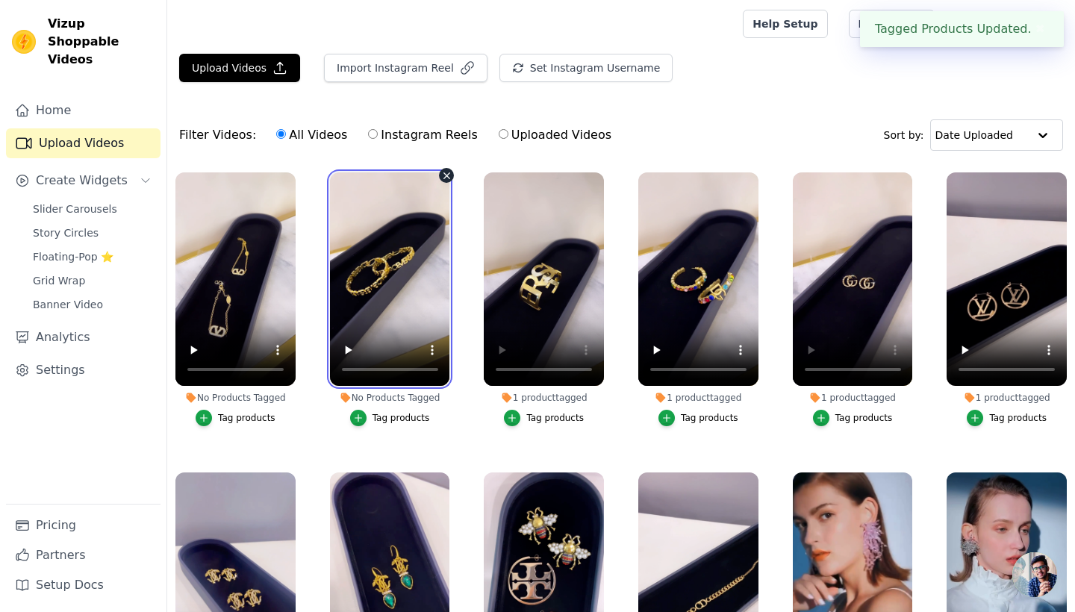
click at [398, 284] on video at bounding box center [390, 279] width 120 height 214
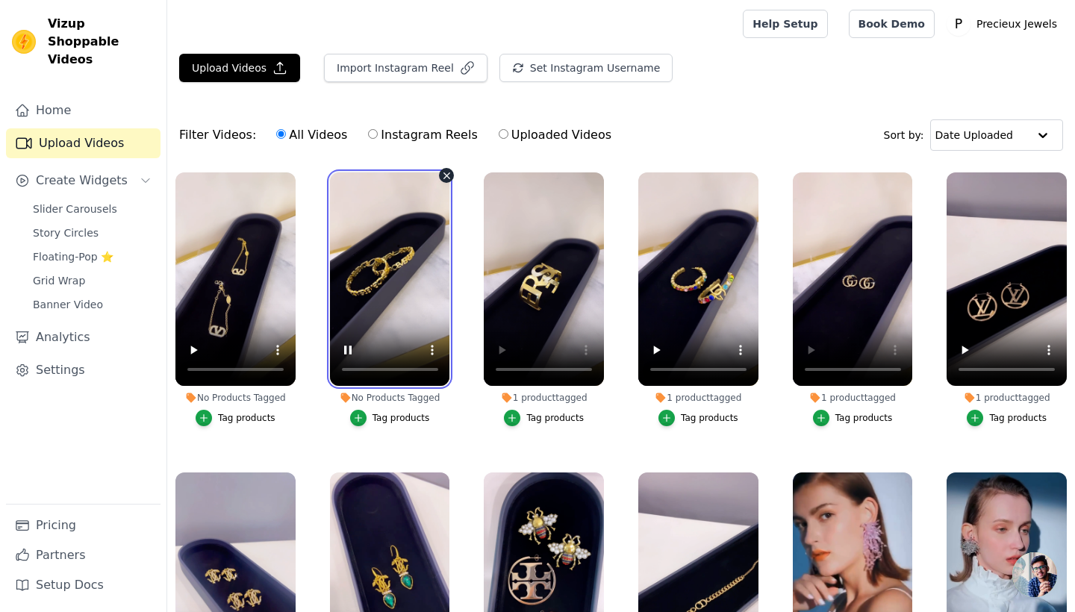
click at [398, 284] on video at bounding box center [390, 279] width 120 height 214
click at [365, 418] on div "button" at bounding box center [358, 418] width 16 height 16
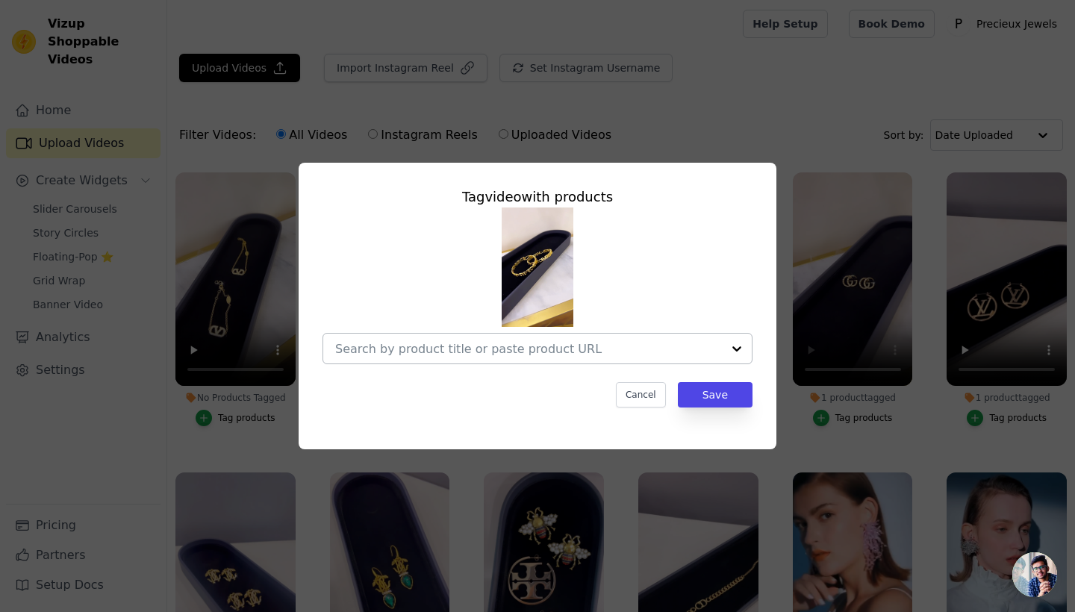
click at [408, 338] on div at bounding box center [528, 349] width 387 height 30
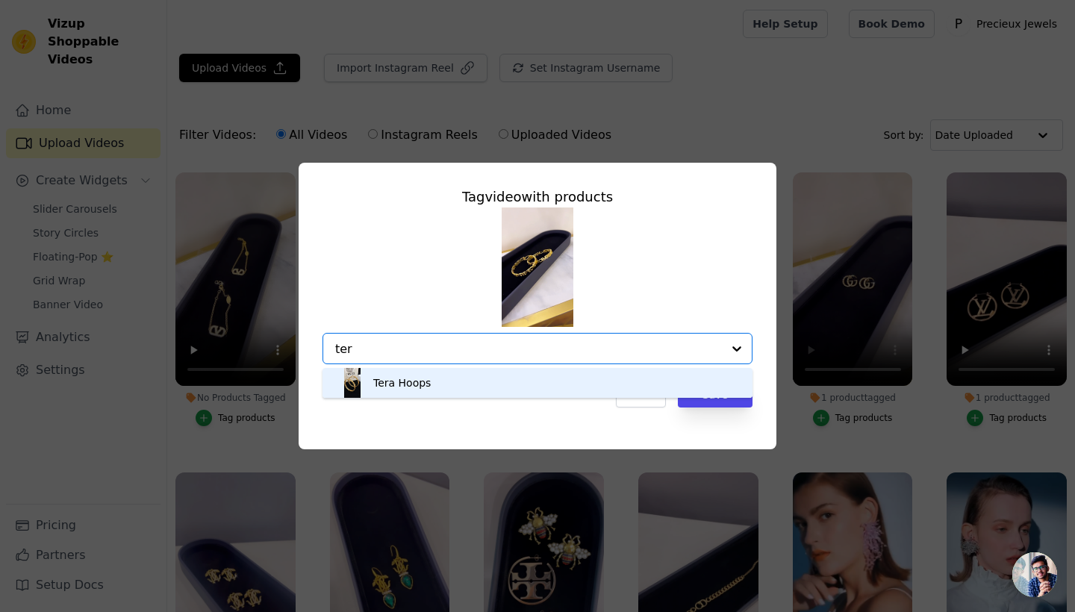
type input "tera"
click at [434, 380] on div "Tera Hoops" at bounding box center [537, 383] width 400 height 30
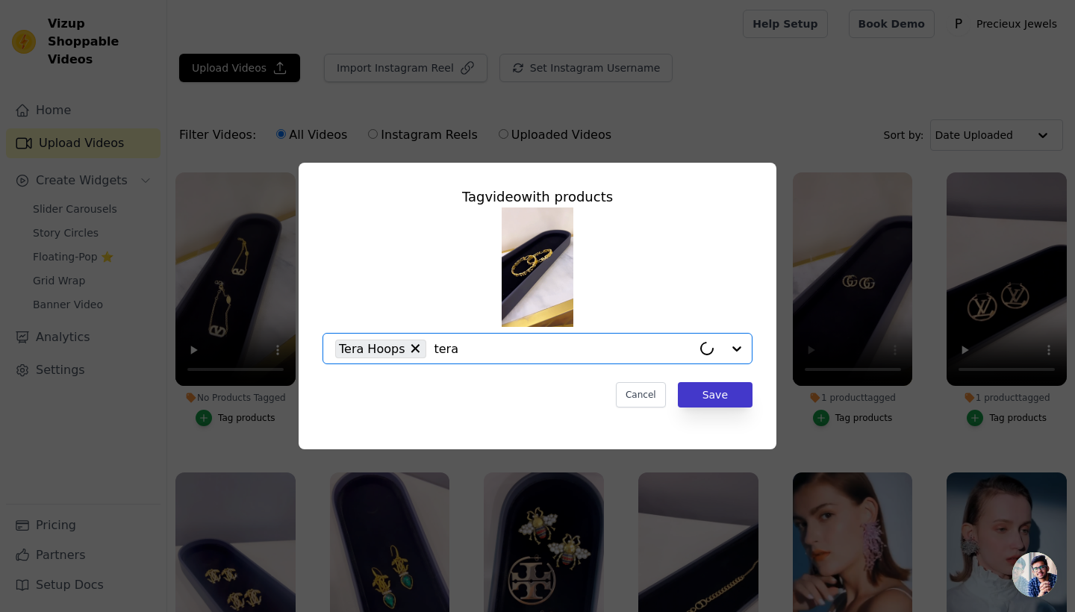
click at [711, 394] on button "Save" at bounding box center [715, 394] width 75 height 25
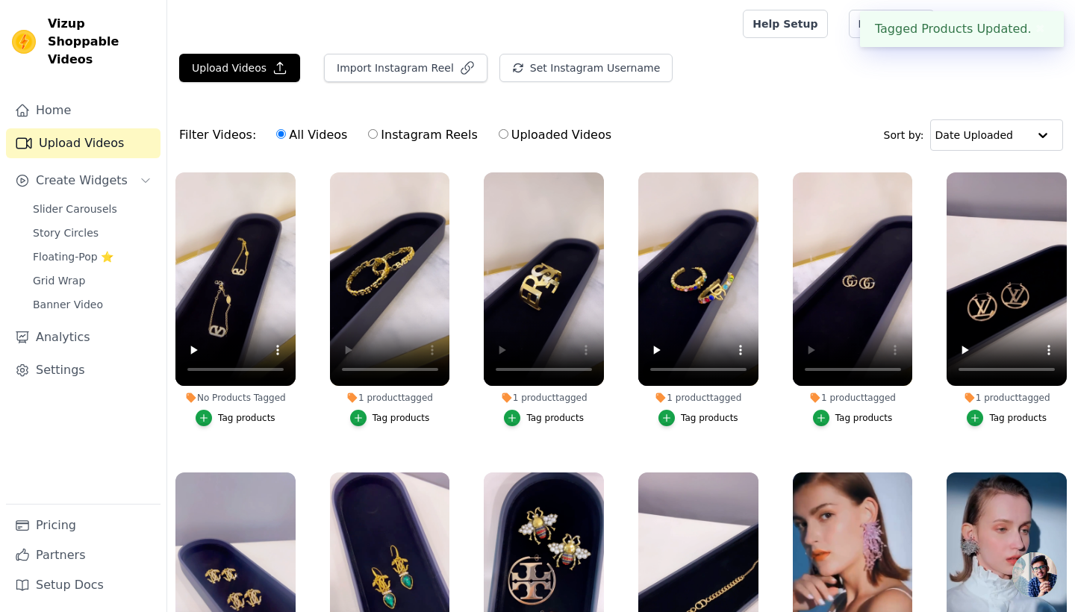
click at [239, 420] on div "Tag products" at bounding box center [246, 418] width 57 height 12
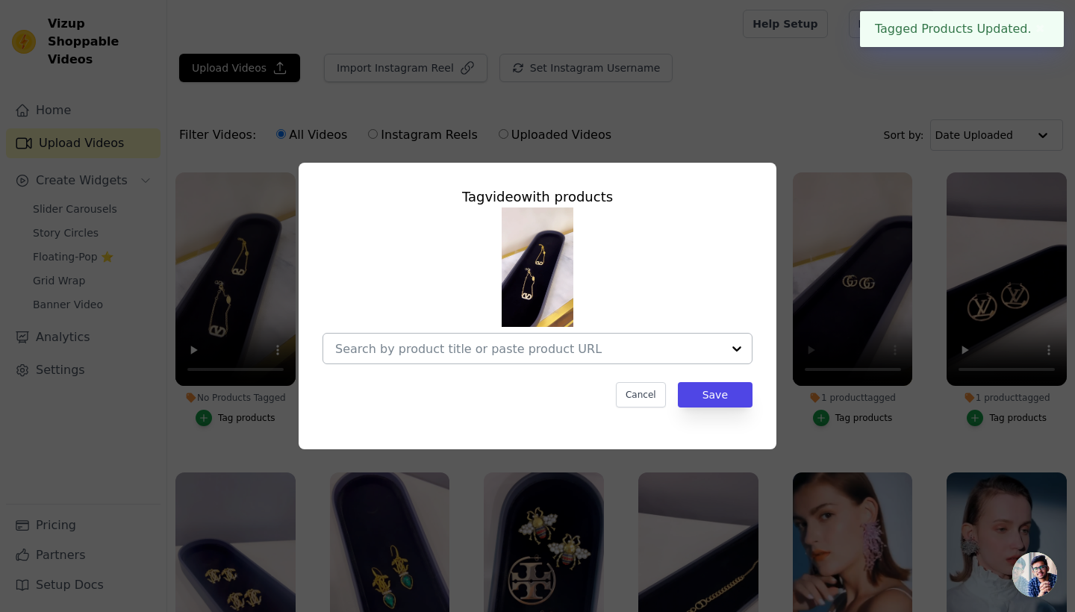
click at [384, 349] on input "No Products Tagged Tag video with products Cancel Save Tag products" at bounding box center [528, 349] width 387 height 14
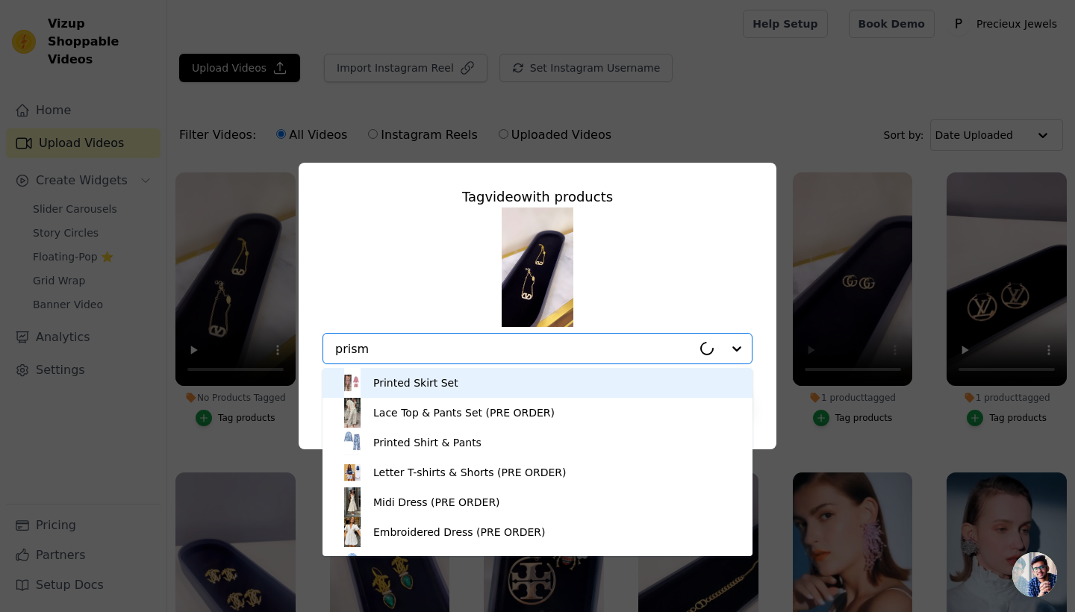
type input "prism"
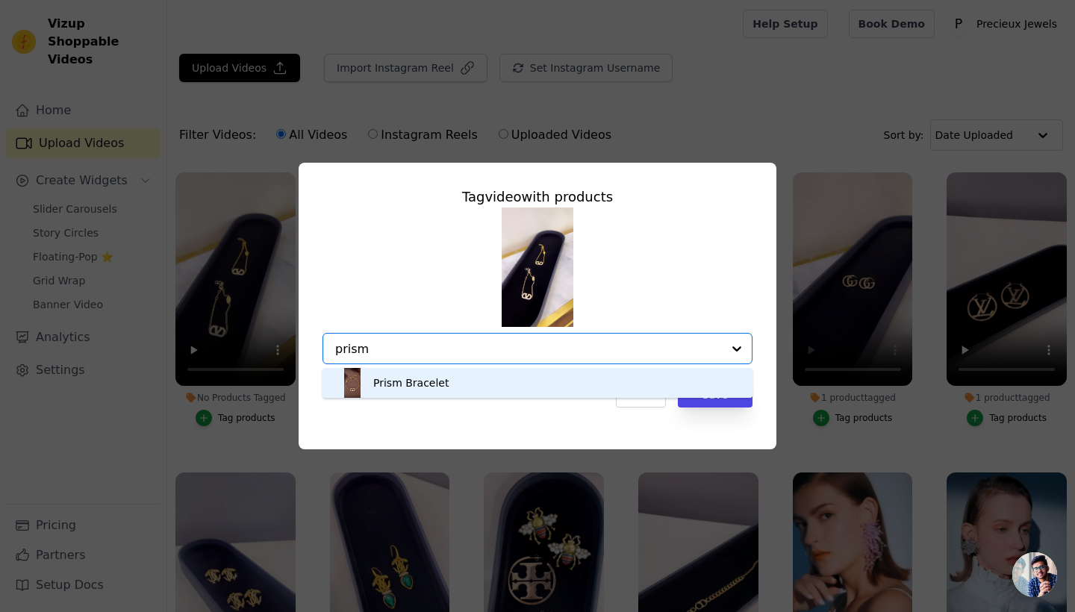
click at [417, 382] on div "Prism Bracelet" at bounding box center [410, 383] width 75 height 15
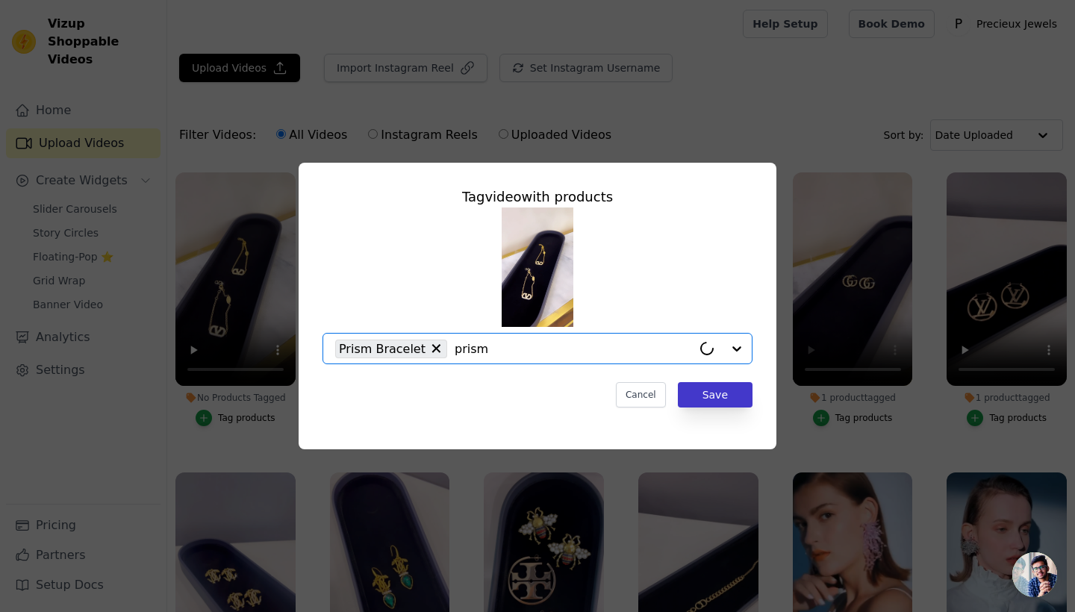
click at [715, 396] on button "Save" at bounding box center [715, 394] width 75 height 25
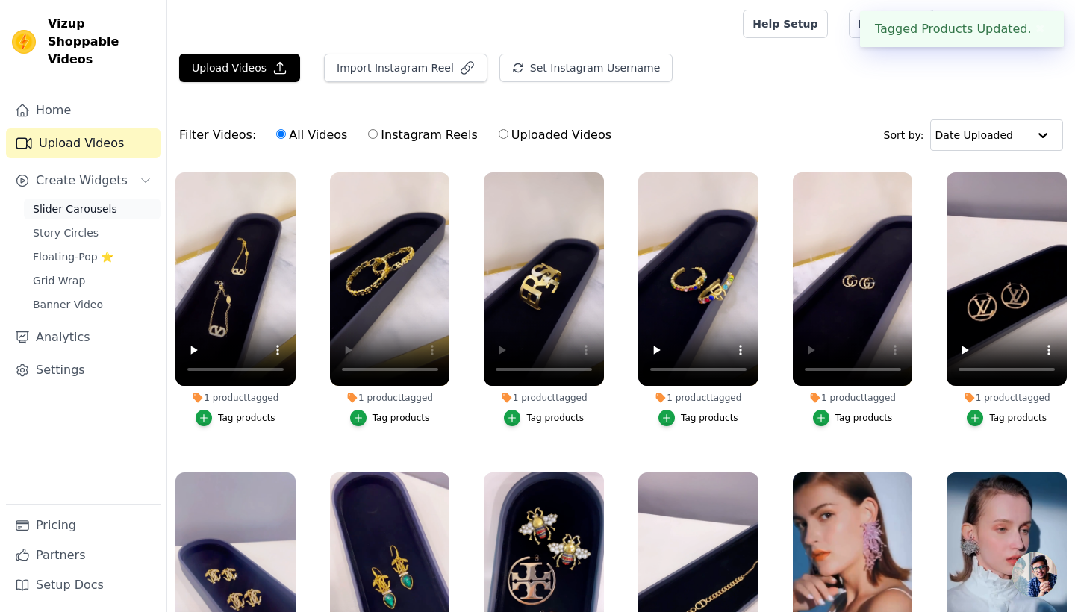
click at [89, 202] on span "Slider Carousels" at bounding box center [75, 209] width 84 height 15
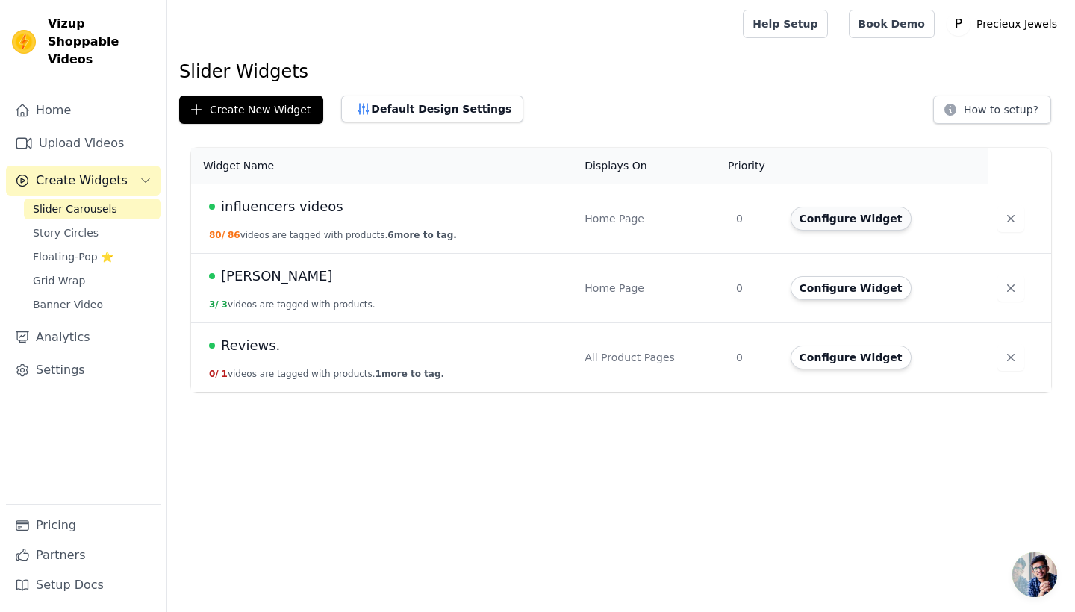
click at [824, 225] on button "Configure Widget" at bounding box center [851, 219] width 121 height 24
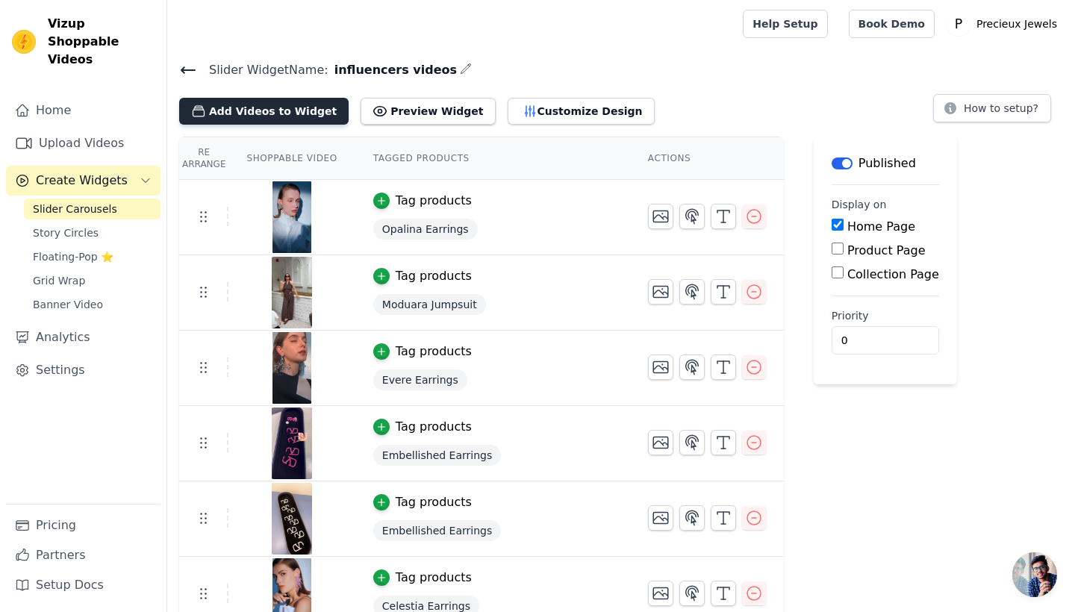
click at [293, 111] on button "Add Videos to Widget" at bounding box center [263, 111] width 169 height 27
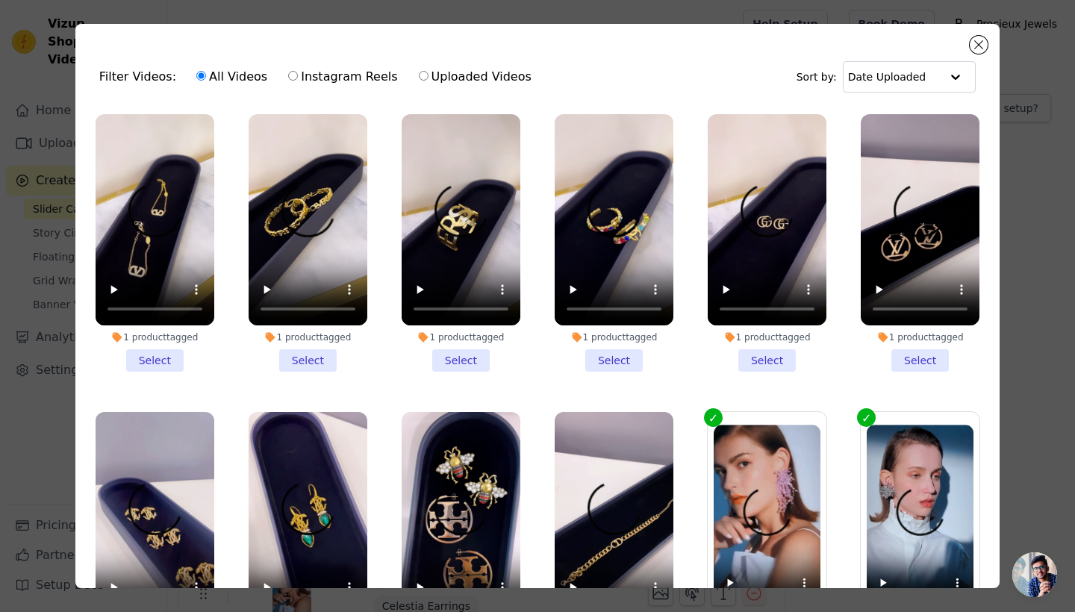
scroll to position [298, 0]
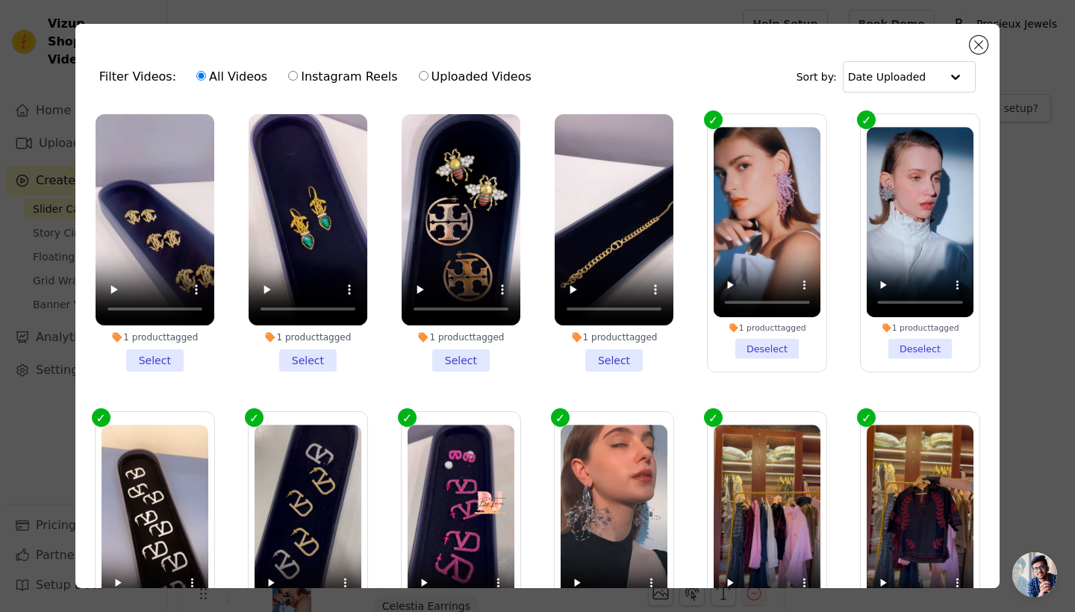
click at [622, 360] on li "1 product tagged Select" at bounding box center [614, 243] width 119 height 258
click at [0, 0] on input "1 product tagged Select" at bounding box center [0, 0] width 0 height 0
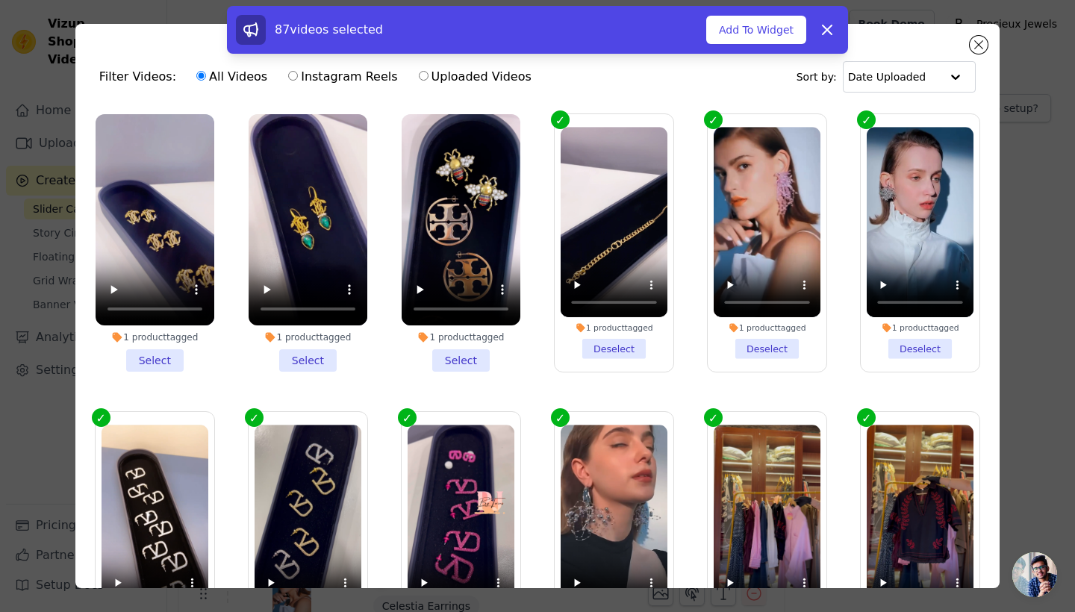
click at [484, 356] on li "1 product tagged Select" at bounding box center [461, 243] width 119 height 258
click at [0, 0] on input "1 product tagged Select" at bounding box center [0, 0] width 0 height 0
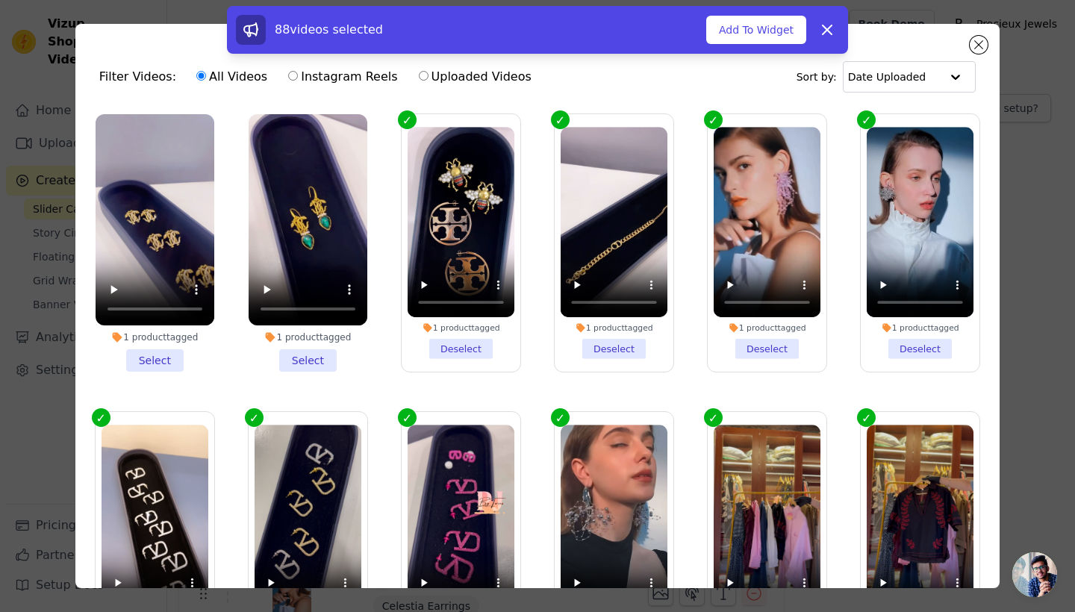
click at [315, 361] on li "1 product tagged Select" at bounding box center [308, 243] width 119 height 258
click at [0, 0] on input "1 product tagged Select" at bounding box center [0, 0] width 0 height 0
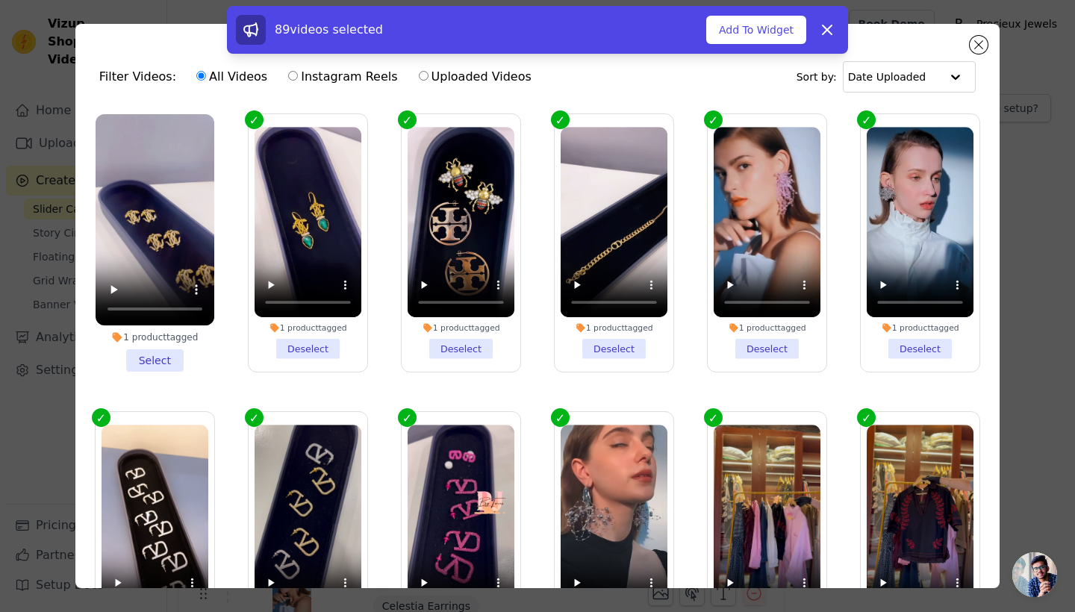
click at [152, 354] on li "1 product tagged Select" at bounding box center [155, 243] width 119 height 258
click at [0, 0] on input "1 product tagged Select" at bounding box center [0, 0] width 0 height 0
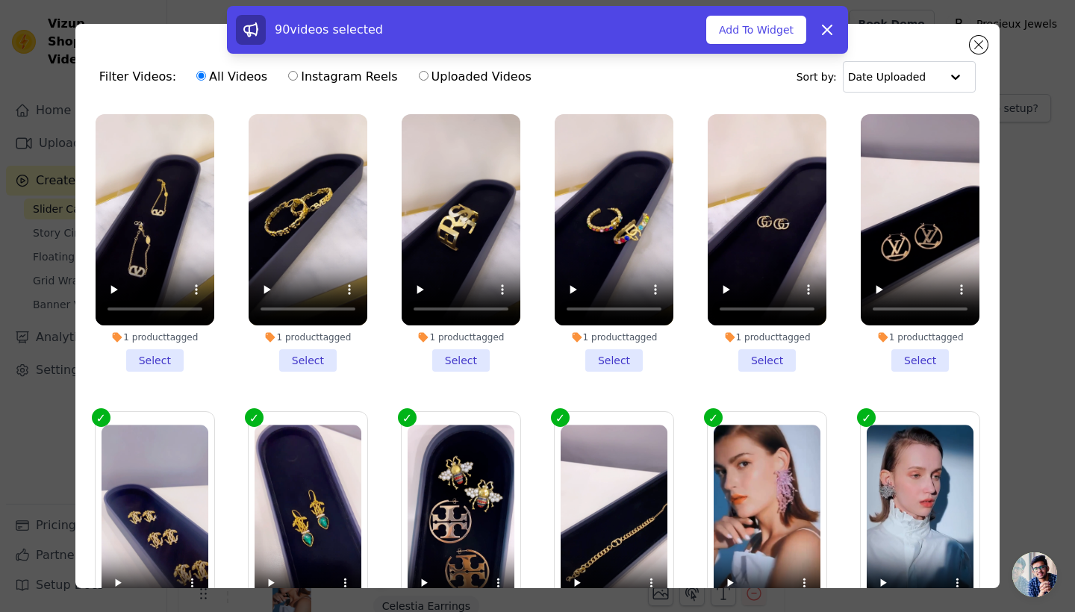
scroll to position [0, 0]
click at [158, 352] on li "1 product tagged Select" at bounding box center [155, 243] width 119 height 258
click at [0, 0] on input "1 product tagged Select" at bounding box center [0, 0] width 0 height 0
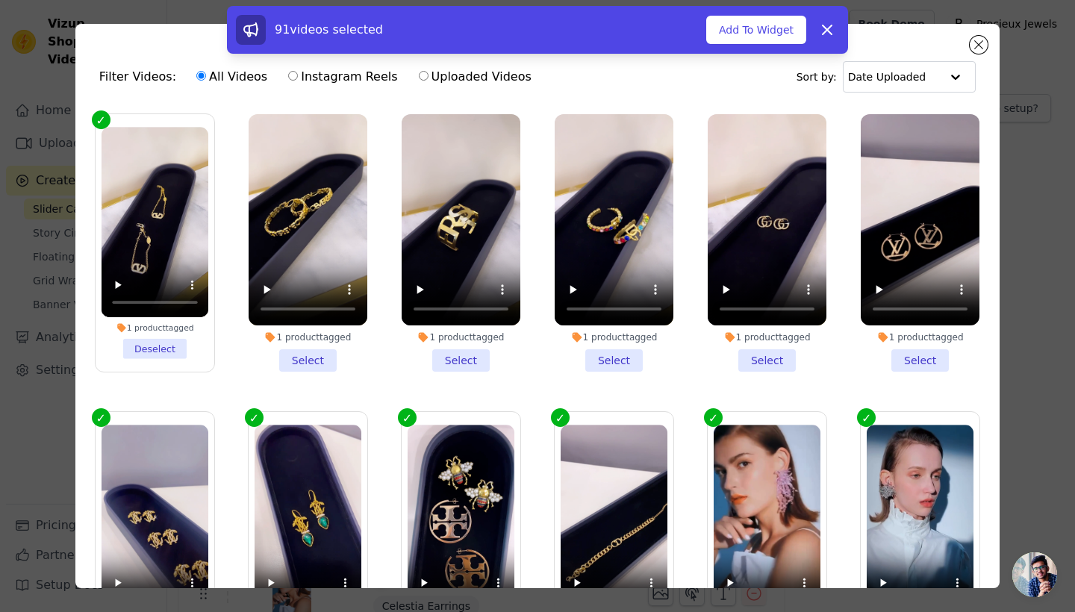
click at [281, 361] on li "1 product tagged Select" at bounding box center [308, 243] width 119 height 258
click at [0, 0] on input "1 product tagged Select" at bounding box center [0, 0] width 0 height 0
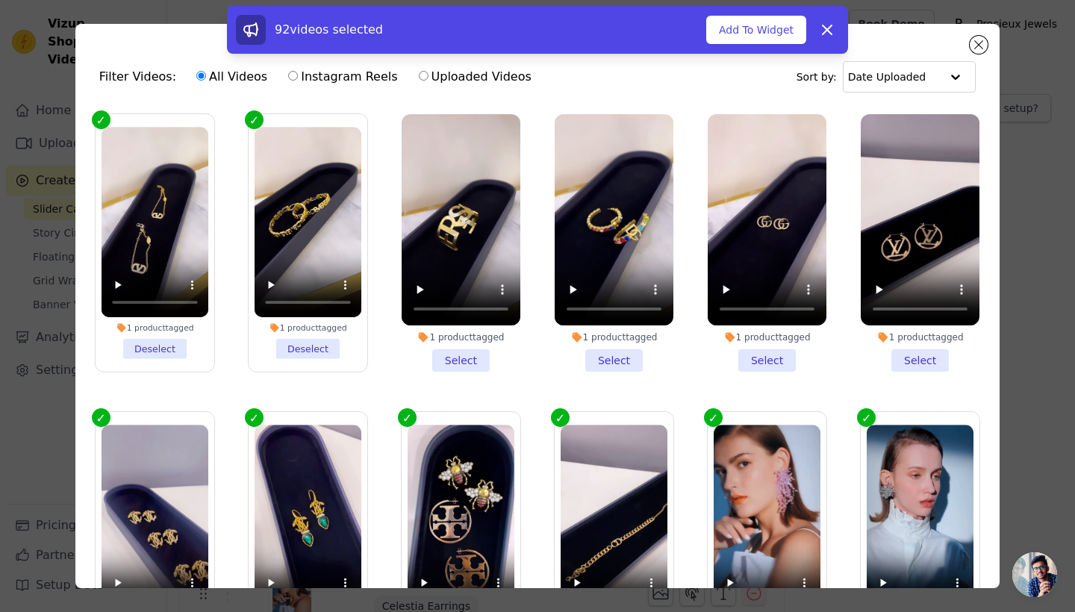
click at [471, 356] on li "1 product tagged Select" at bounding box center [461, 243] width 119 height 258
click at [0, 0] on input "1 product tagged Select" at bounding box center [0, 0] width 0 height 0
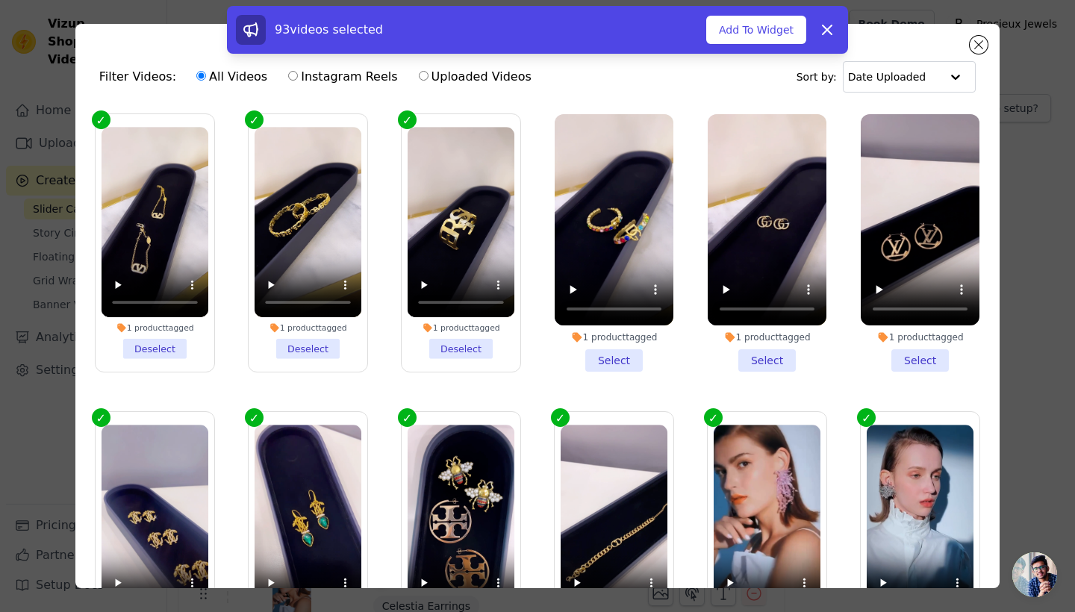
click at [603, 356] on li "1 product tagged Select" at bounding box center [614, 243] width 119 height 258
click at [0, 0] on input "1 product tagged Select" at bounding box center [0, 0] width 0 height 0
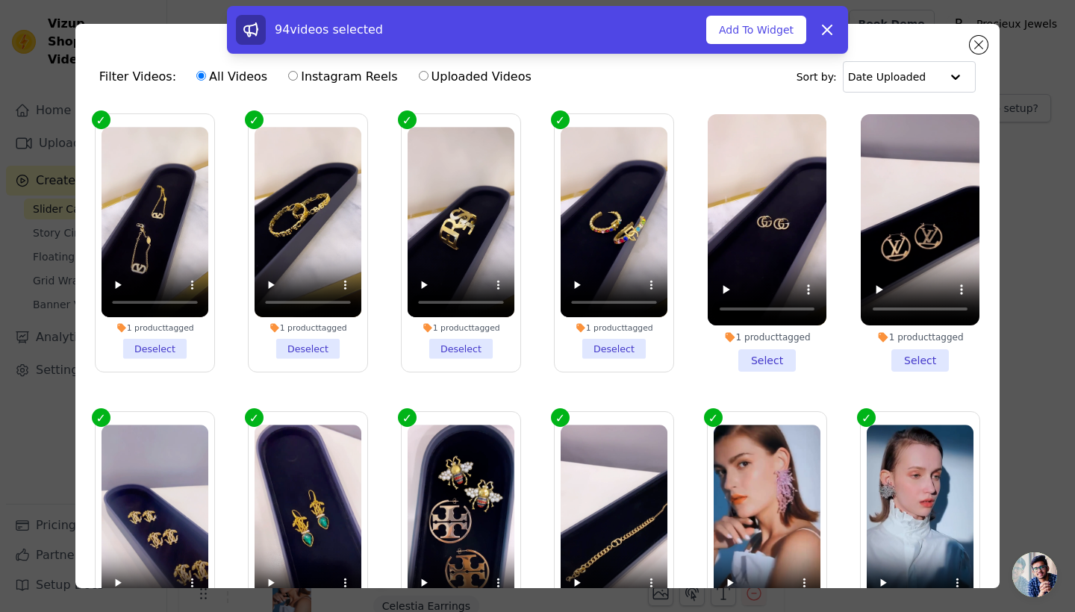
click at [778, 352] on li "1 product tagged Select" at bounding box center [767, 243] width 119 height 258
click at [0, 0] on input "1 product tagged Select" at bounding box center [0, 0] width 0 height 0
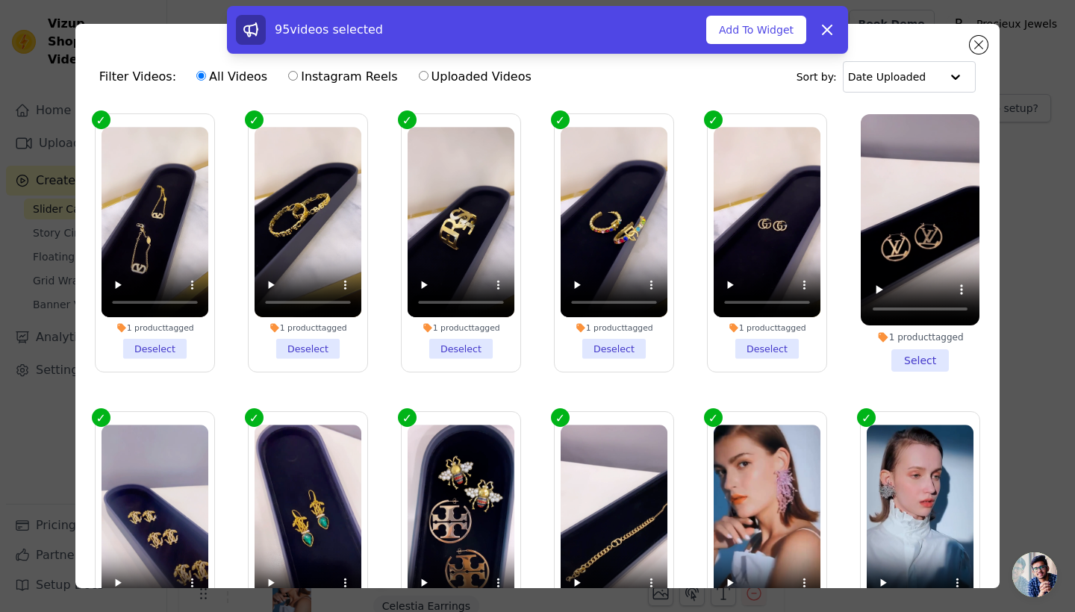
click at [913, 356] on li "1 product tagged Select" at bounding box center [920, 243] width 119 height 258
click at [0, 0] on input "1 product tagged Select" at bounding box center [0, 0] width 0 height 0
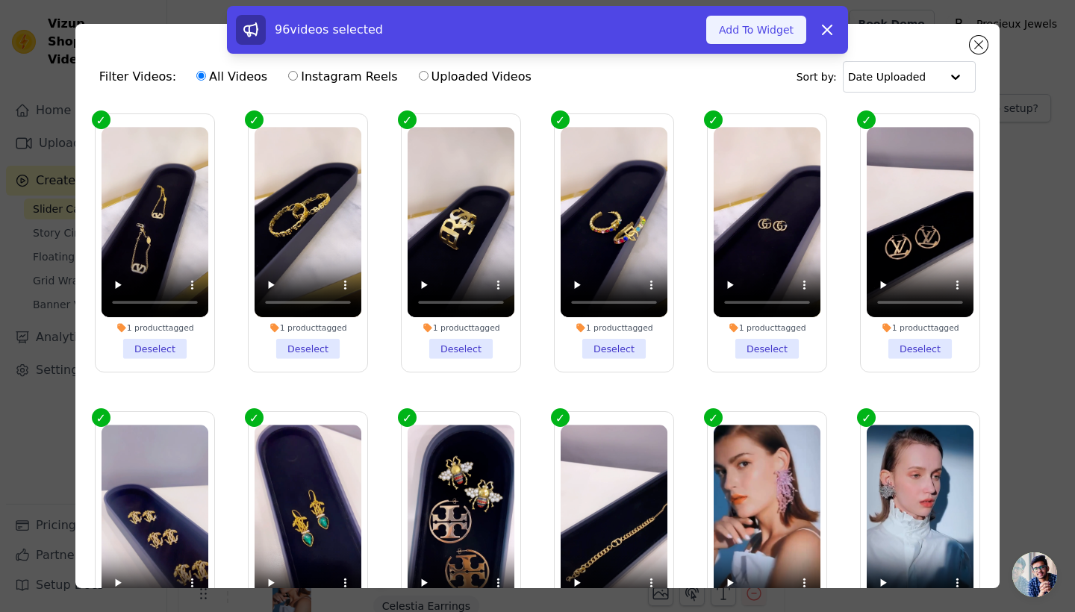
click at [746, 34] on button "Add To Widget" at bounding box center [756, 30] width 100 height 28
